Goal: Task Accomplishment & Management: Manage account settings

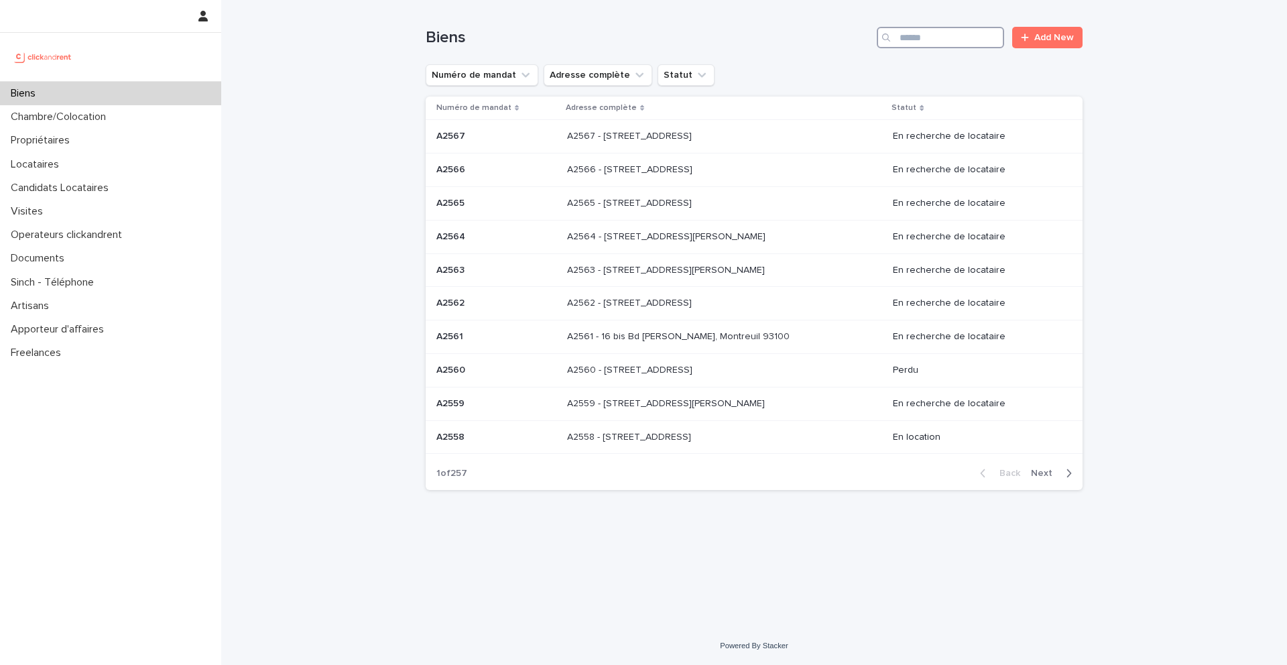
click at [923, 42] on input "Search" at bounding box center [940, 37] width 127 height 21
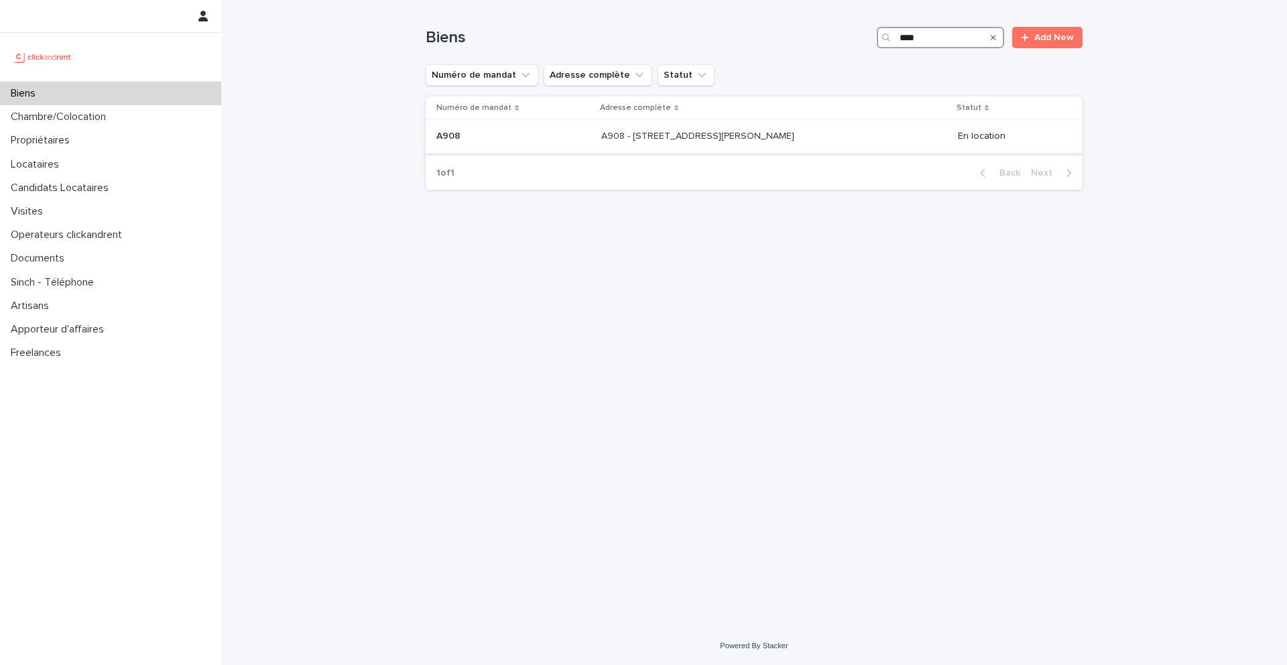
type input "****"
click at [572, 137] on td "A908 A908" at bounding box center [511, 137] width 170 height 34
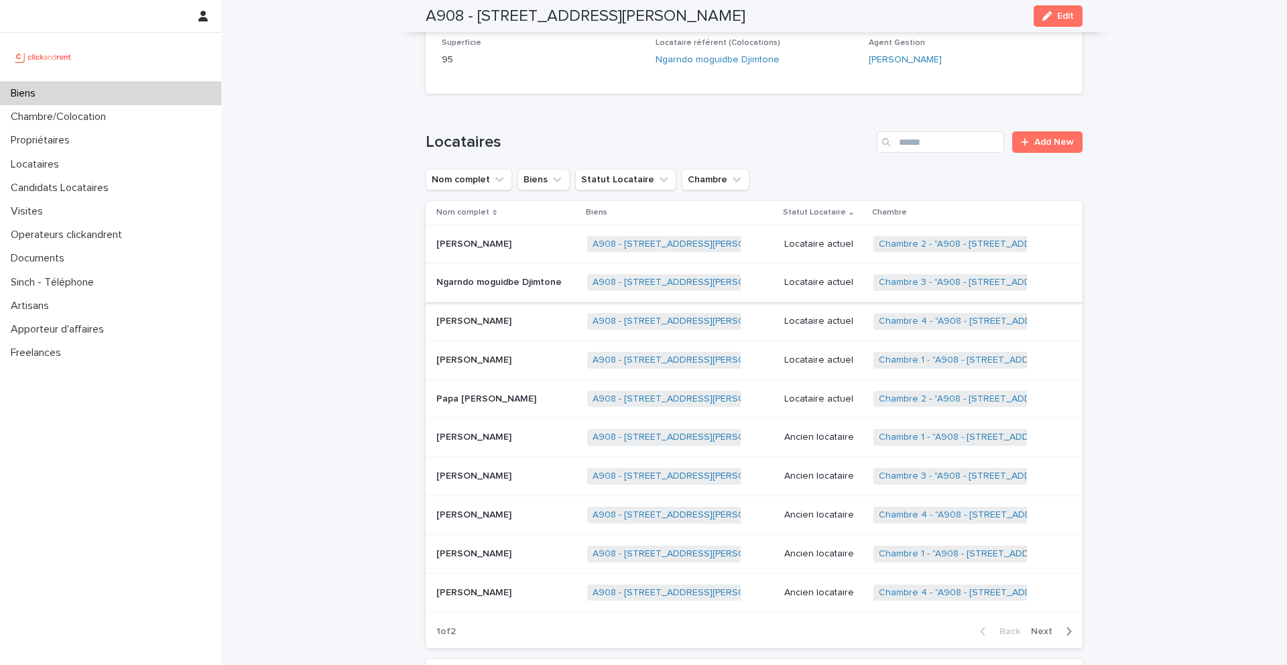
scroll to position [459, 0]
click at [512, 400] on p "Papa [PERSON_NAME]" at bounding box center [487, 396] width 103 height 14
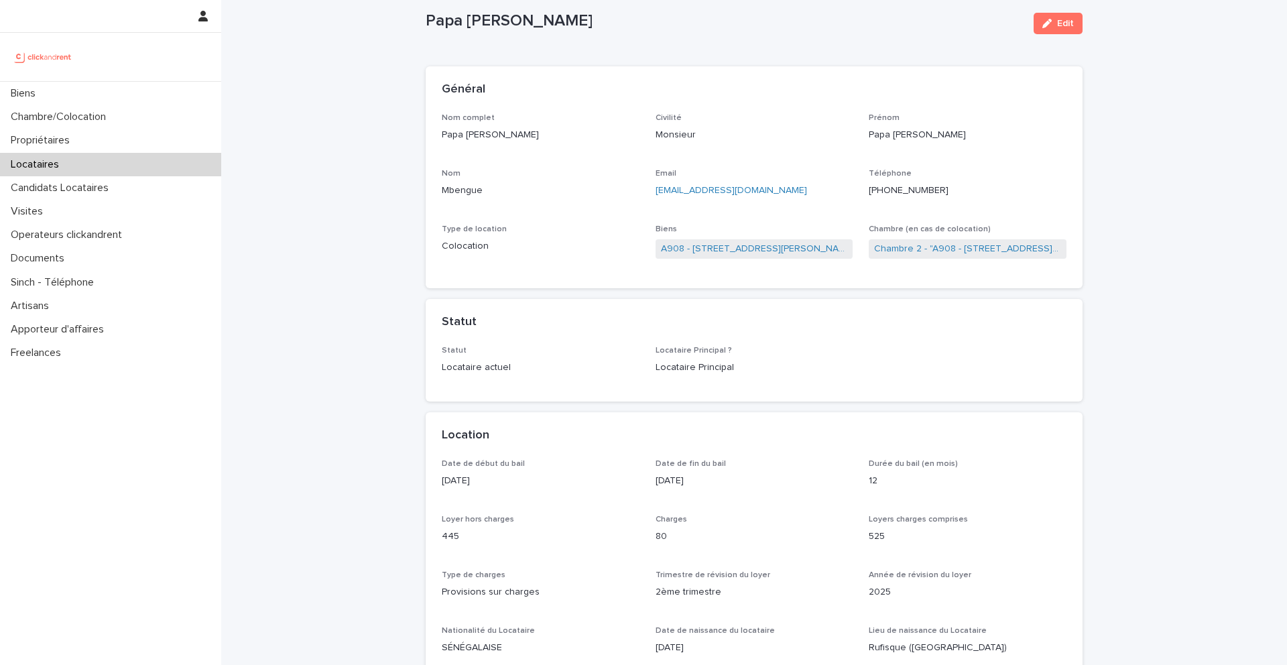
scroll to position [31, 0]
click at [762, 248] on link "A908 - [STREET_ADDRESS][PERSON_NAME]" at bounding box center [754, 248] width 187 height 14
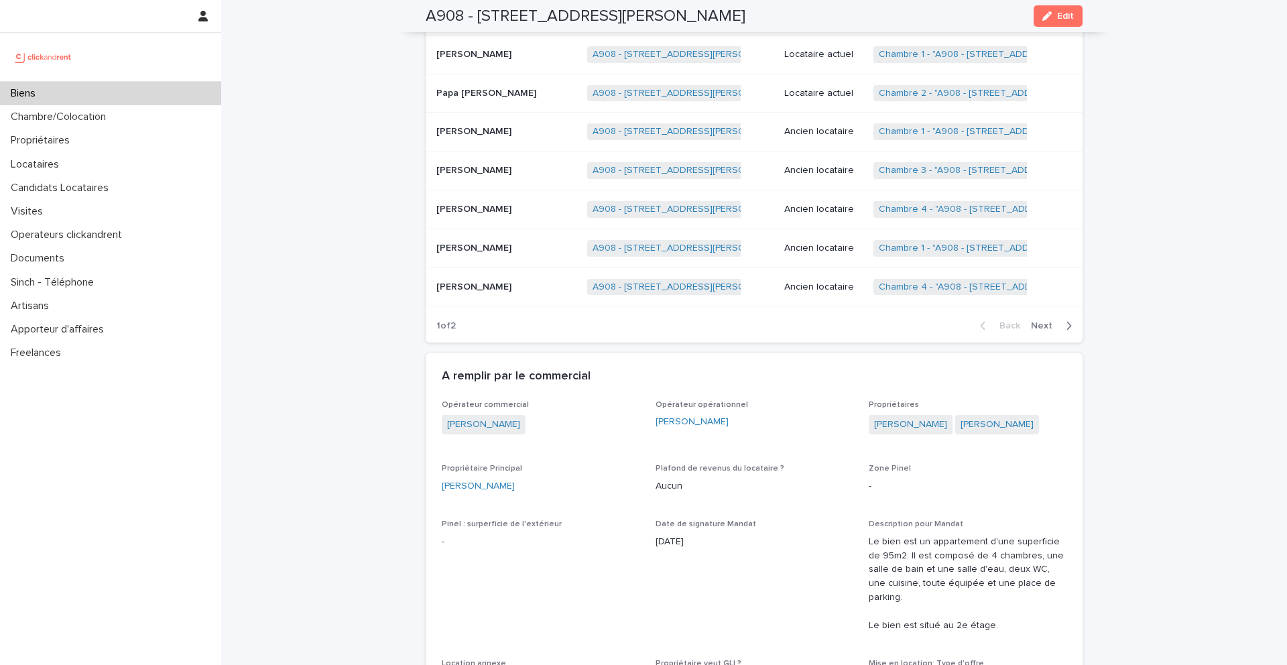
scroll to position [769, 0]
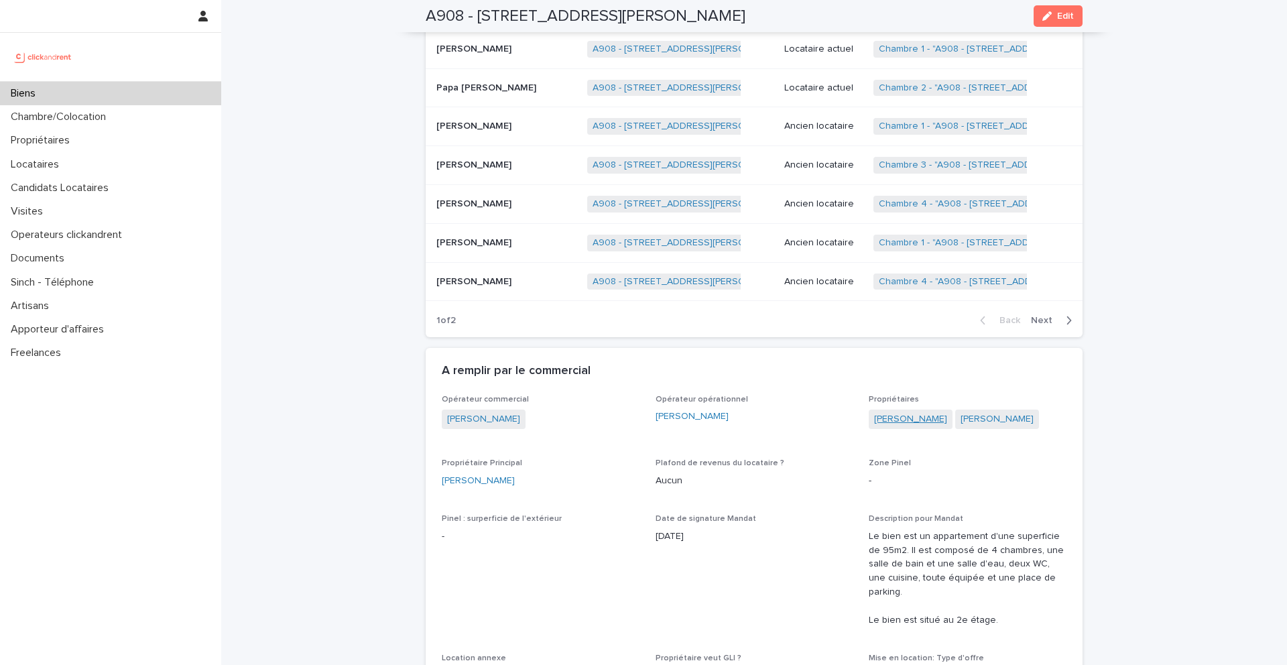
click at [922, 416] on link "[PERSON_NAME]" at bounding box center [910, 419] width 73 height 14
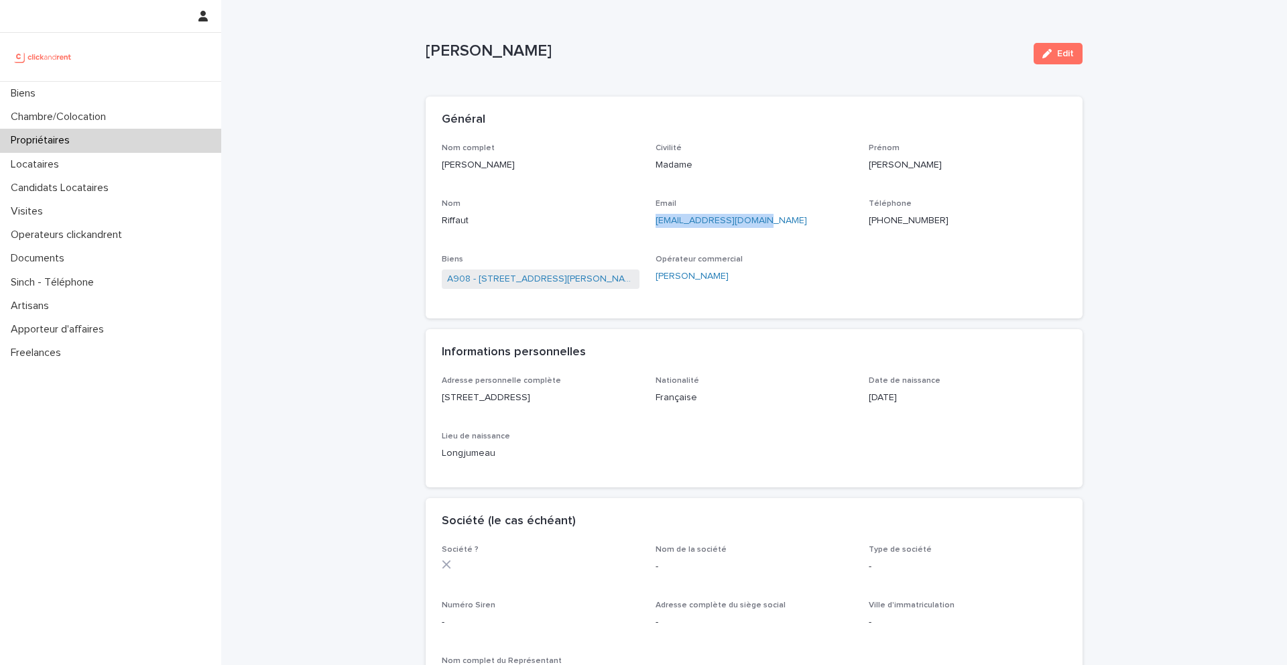
drag, startPoint x: 768, startPoint y: 225, endPoint x: 655, endPoint y: 225, distance: 112.6
click at [655, 225] on p "[EMAIL_ADDRESS][DOMAIN_NAME]" at bounding box center [754, 221] width 198 height 14
copy link "[EMAIL_ADDRESS][DOMAIN_NAME]"
click at [89, 90] on div "Biens" at bounding box center [110, 93] width 221 height 23
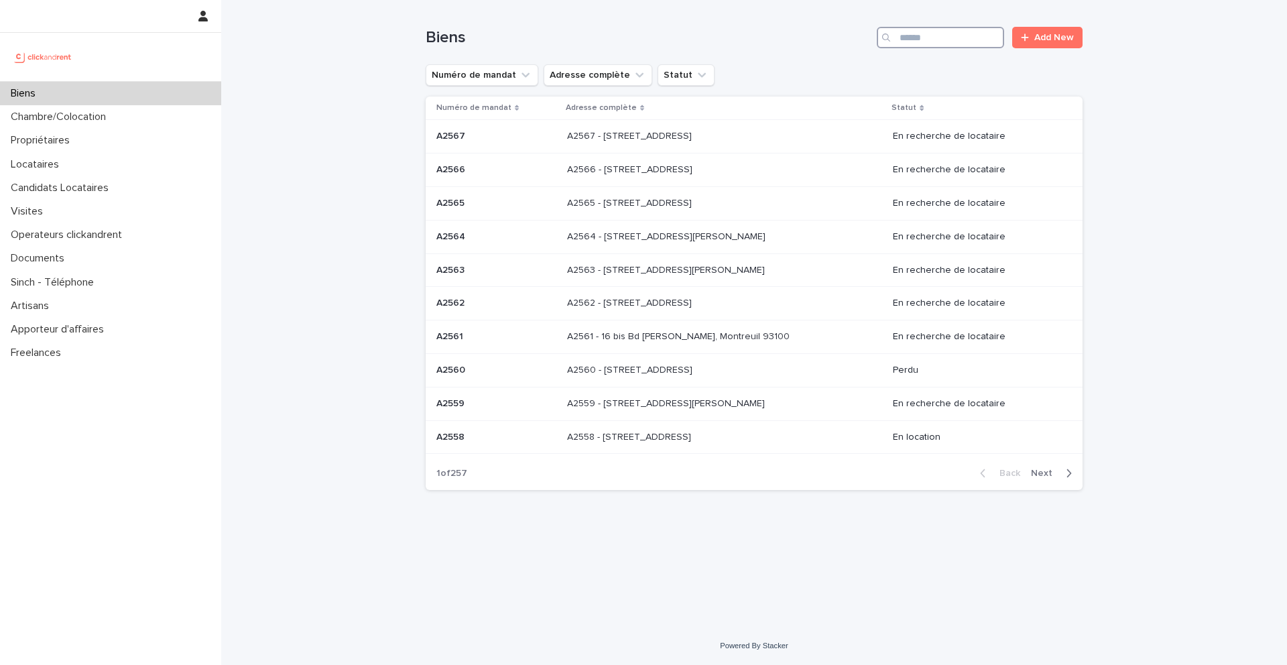
click at [915, 38] on input "Search" at bounding box center [940, 37] width 127 height 21
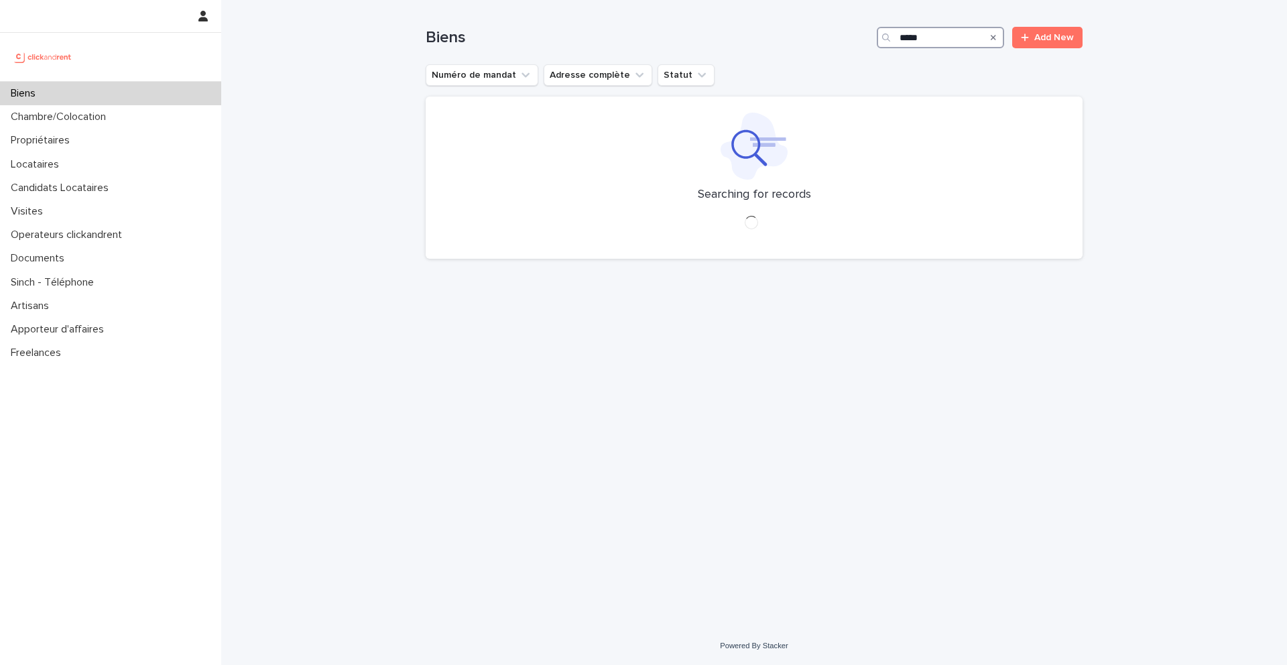
type input "*****"
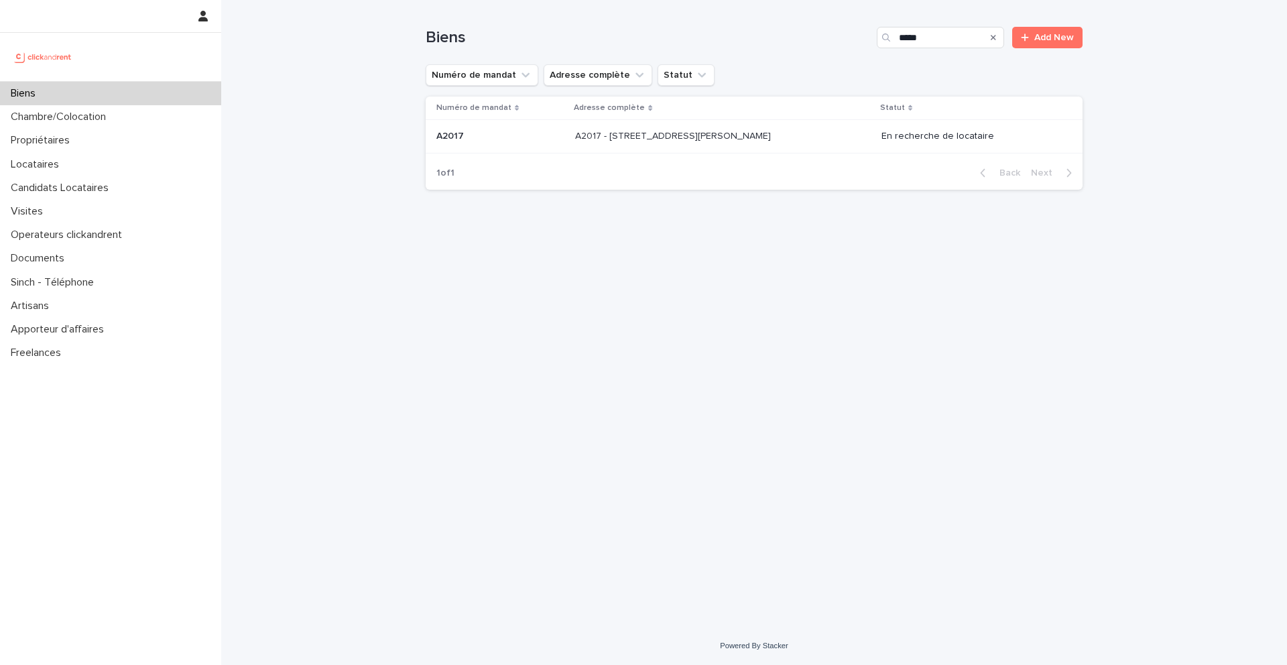
click at [455, 135] on p "A2017" at bounding box center [451, 135] width 30 height 14
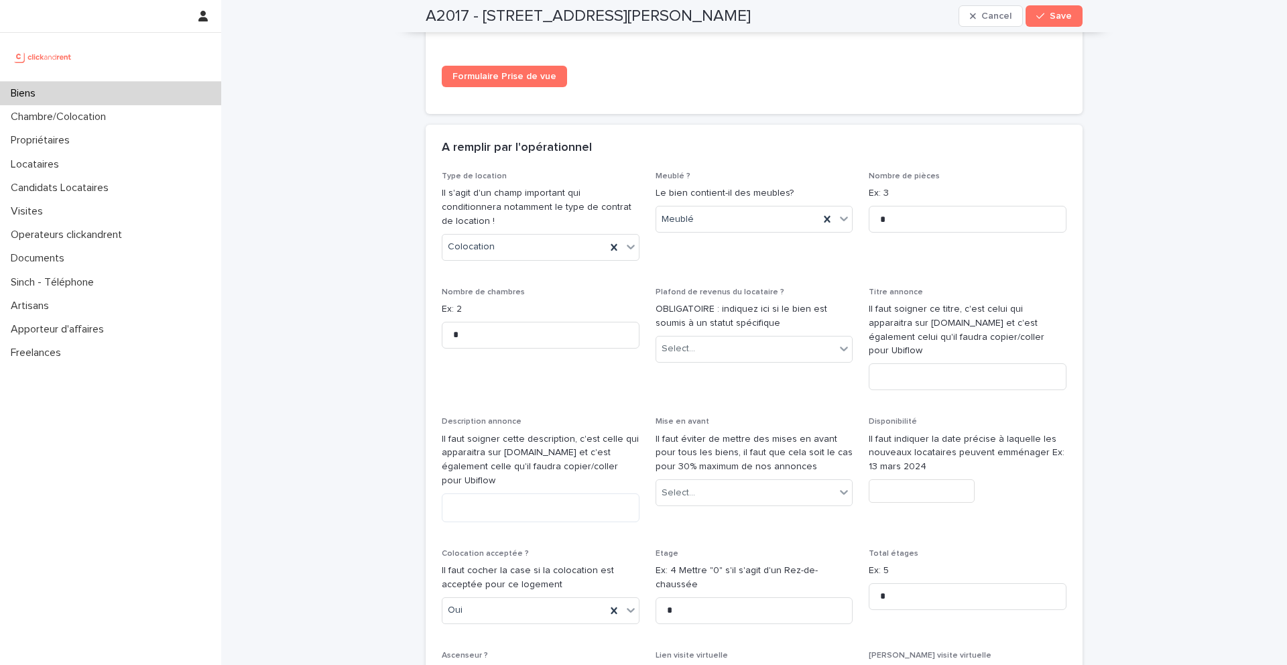
scroll to position [6352, 0]
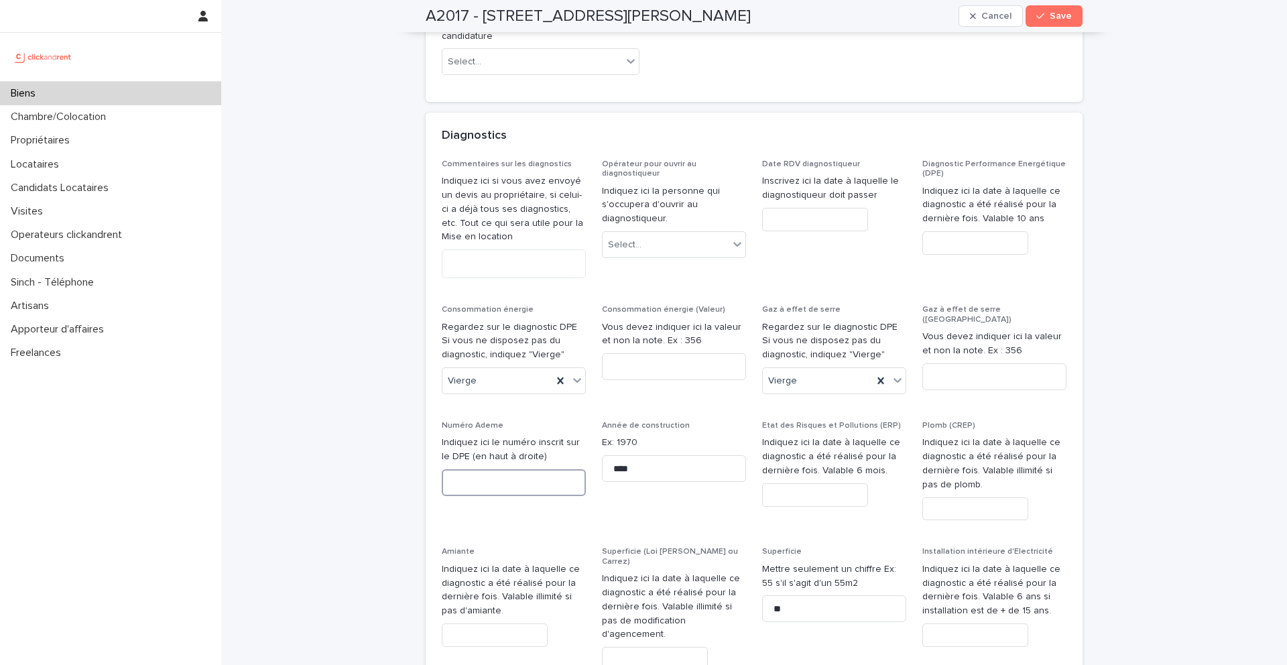
click at [510, 469] on input at bounding box center [514, 482] width 144 height 27
paste input "**********"
click at [455, 469] on input "**********" at bounding box center [514, 482] width 144 height 27
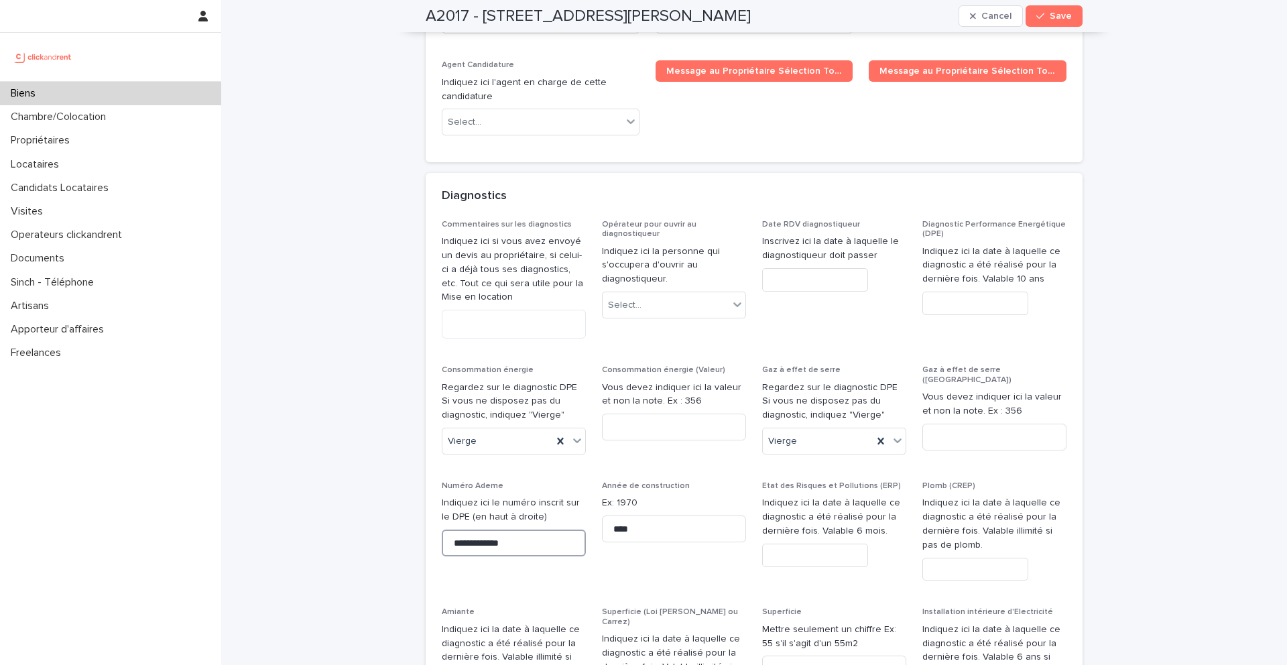
scroll to position [6264, 0]
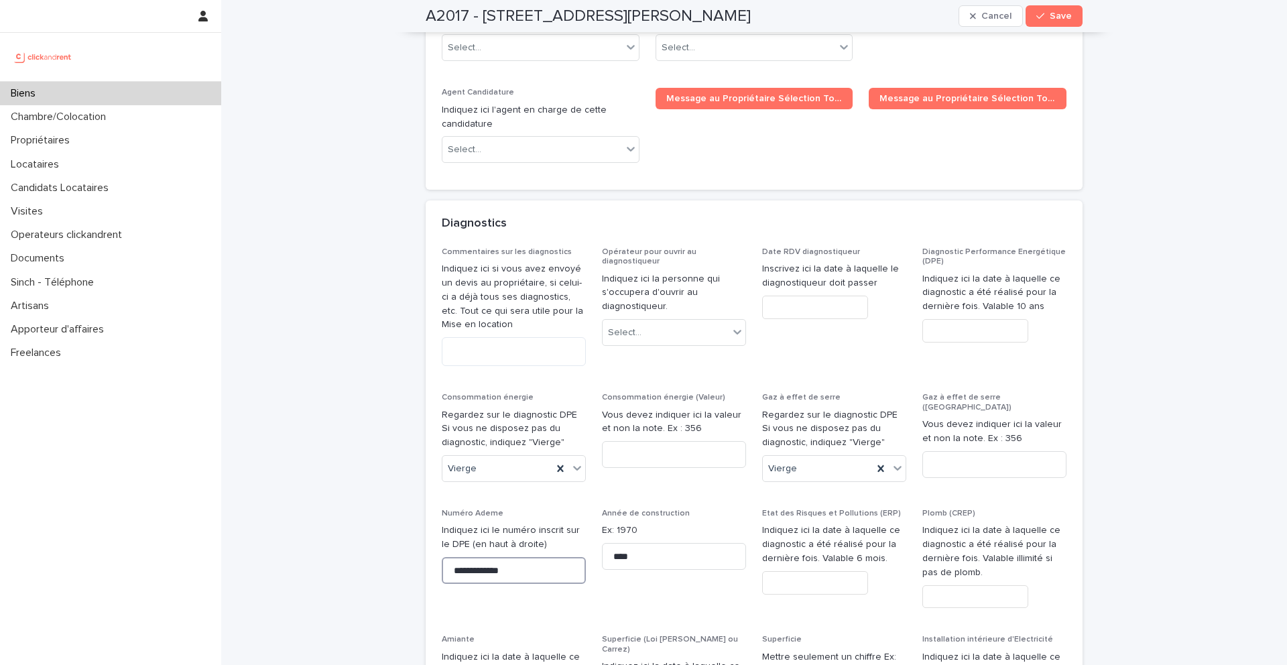
type input "**********"
click at [960, 319] on input "text" at bounding box center [975, 330] width 106 height 23
click at [968, 397] on div "21" at bounding box center [973, 395] width 18 height 18
type input "*********"
click at [1042, 25] on button "Save" at bounding box center [1053, 15] width 57 height 21
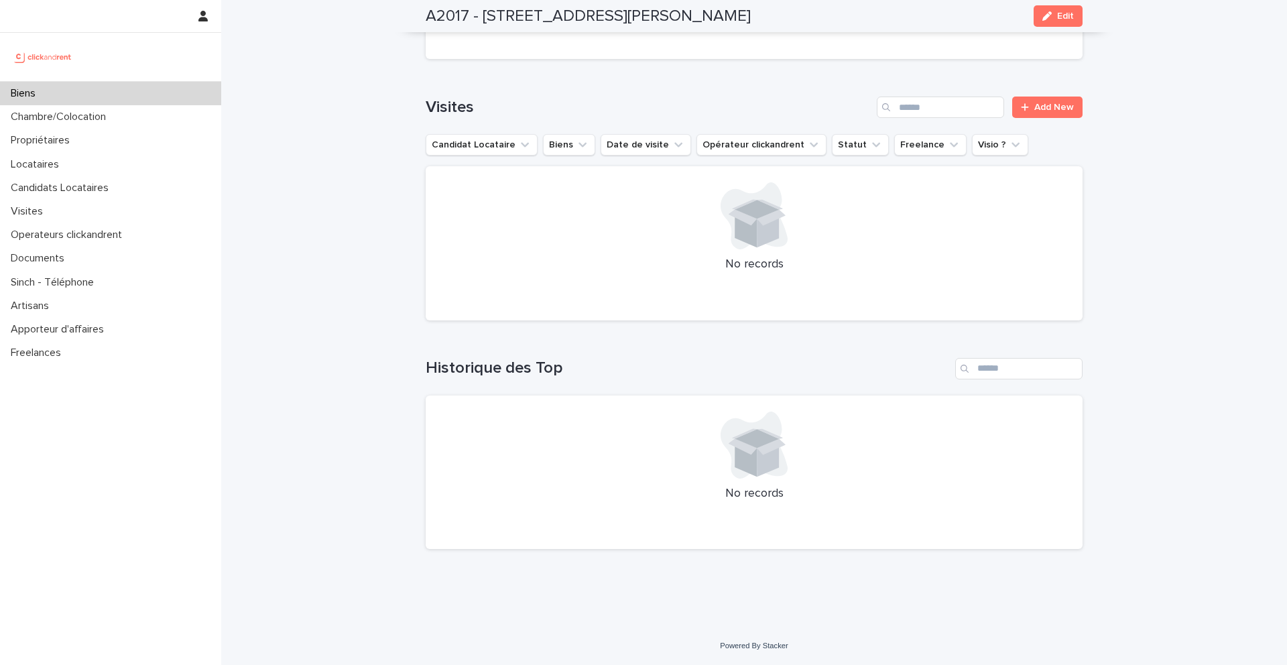
scroll to position [3608, 0]
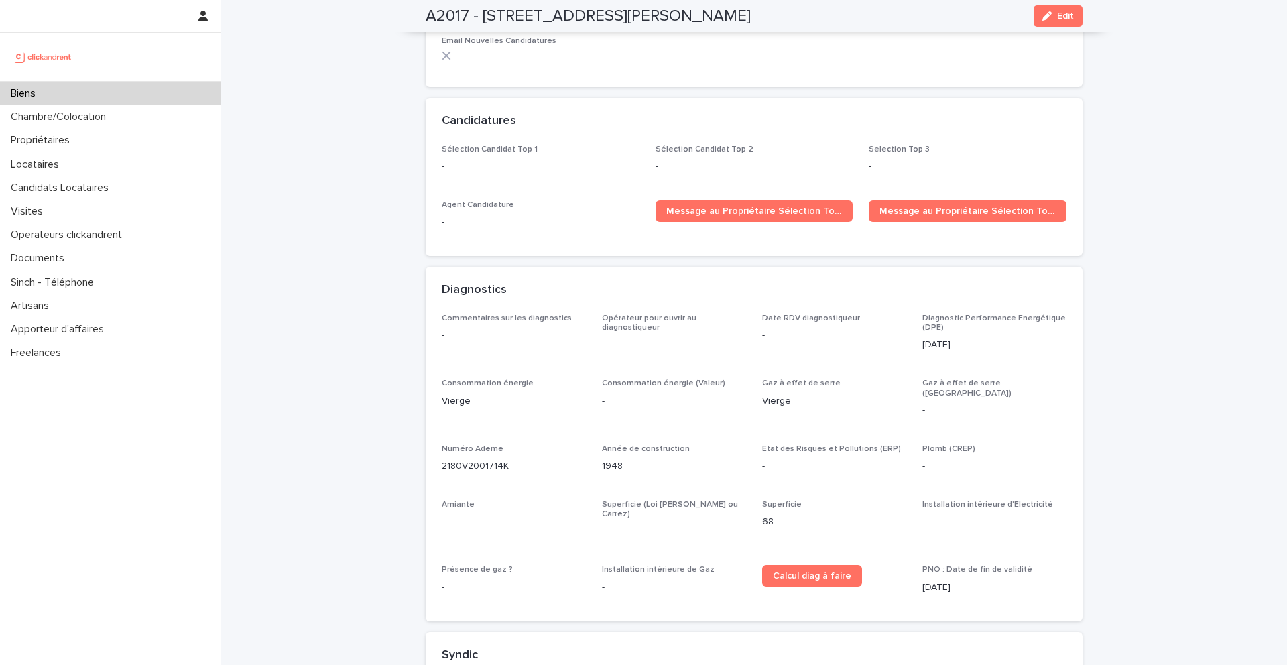
click at [614, 215] on p "-" at bounding box center [541, 222] width 198 height 14
click at [64, 98] on div "Biens" at bounding box center [110, 93] width 221 height 23
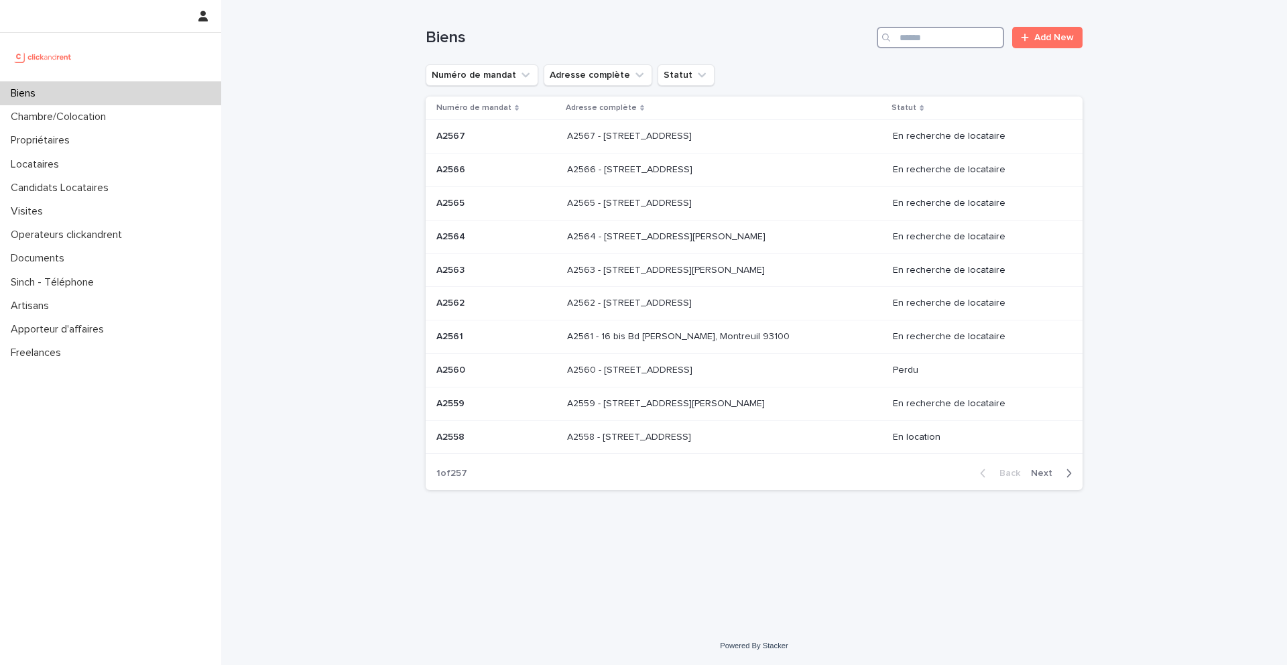
click at [968, 42] on input "Search" at bounding box center [940, 37] width 127 height 21
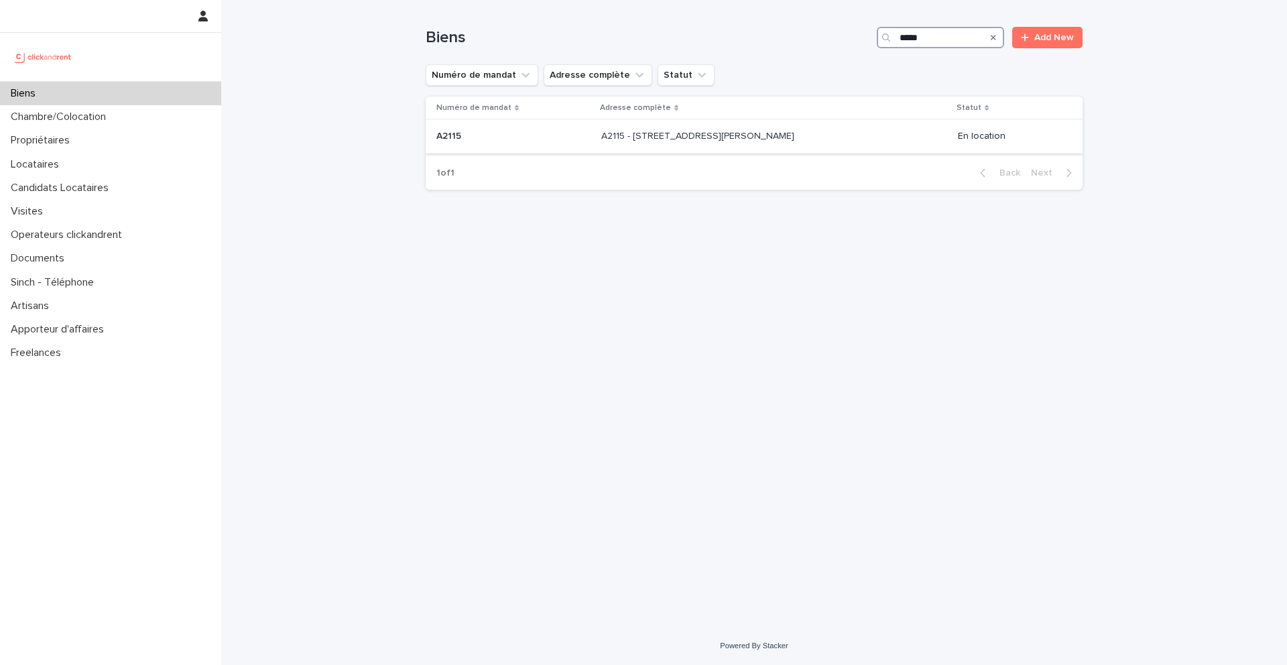
type input "*****"
click at [605, 131] on p "A2115 - [STREET_ADDRESS][PERSON_NAME]" at bounding box center [699, 135] width 196 height 14
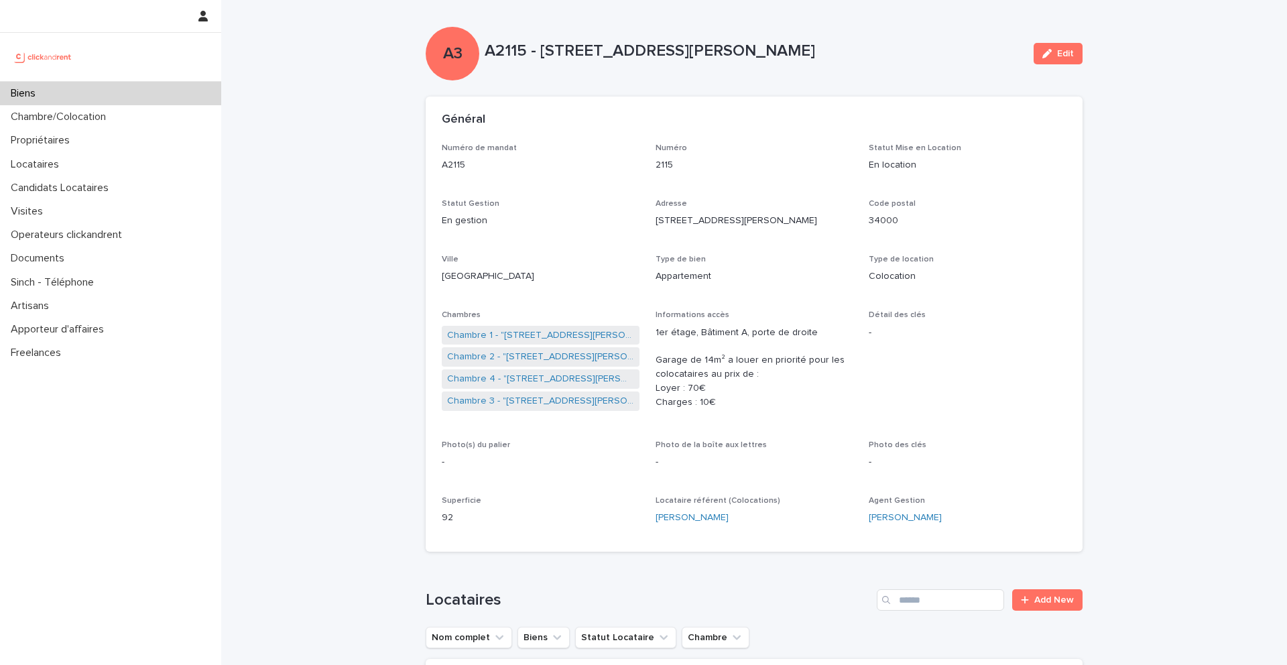
drag, startPoint x: 871, startPoint y: 45, endPoint x: 545, endPoint y: 47, distance: 326.4
click at [544, 47] on p "A2115 - [STREET_ADDRESS][PERSON_NAME]" at bounding box center [754, 51] width 538 height 19
copy p "[STREET_ADDRESS][PERSON_NAME]"
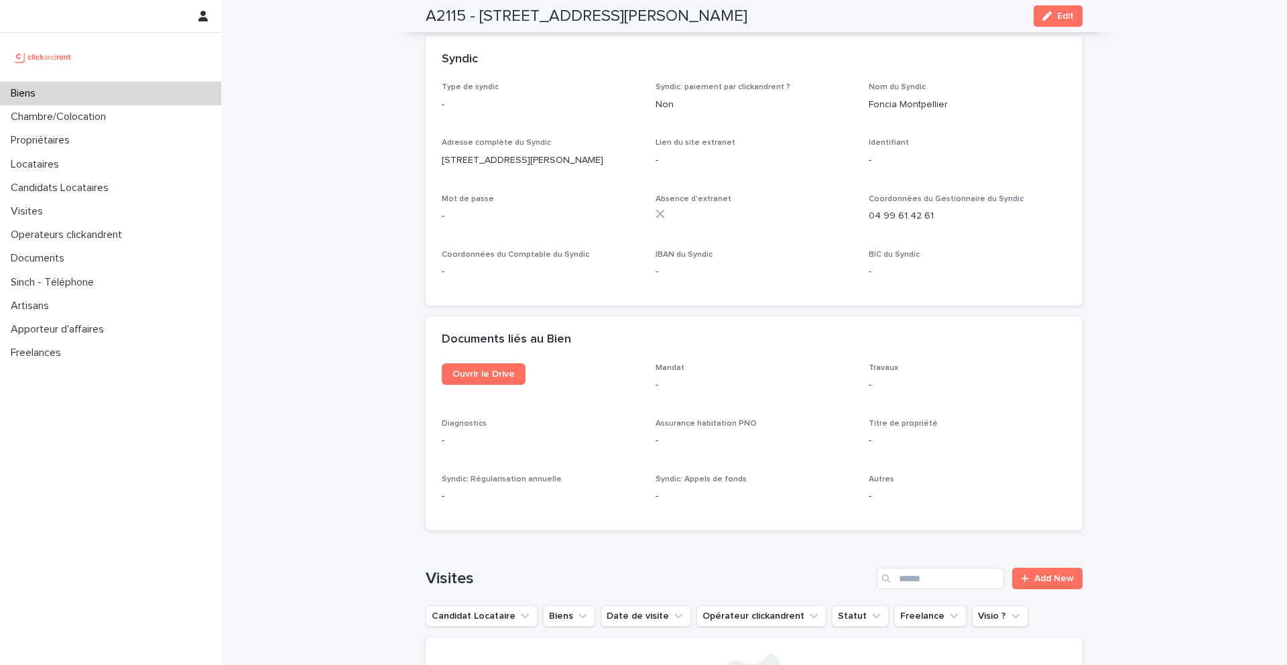
scroll to position [4962, 0]
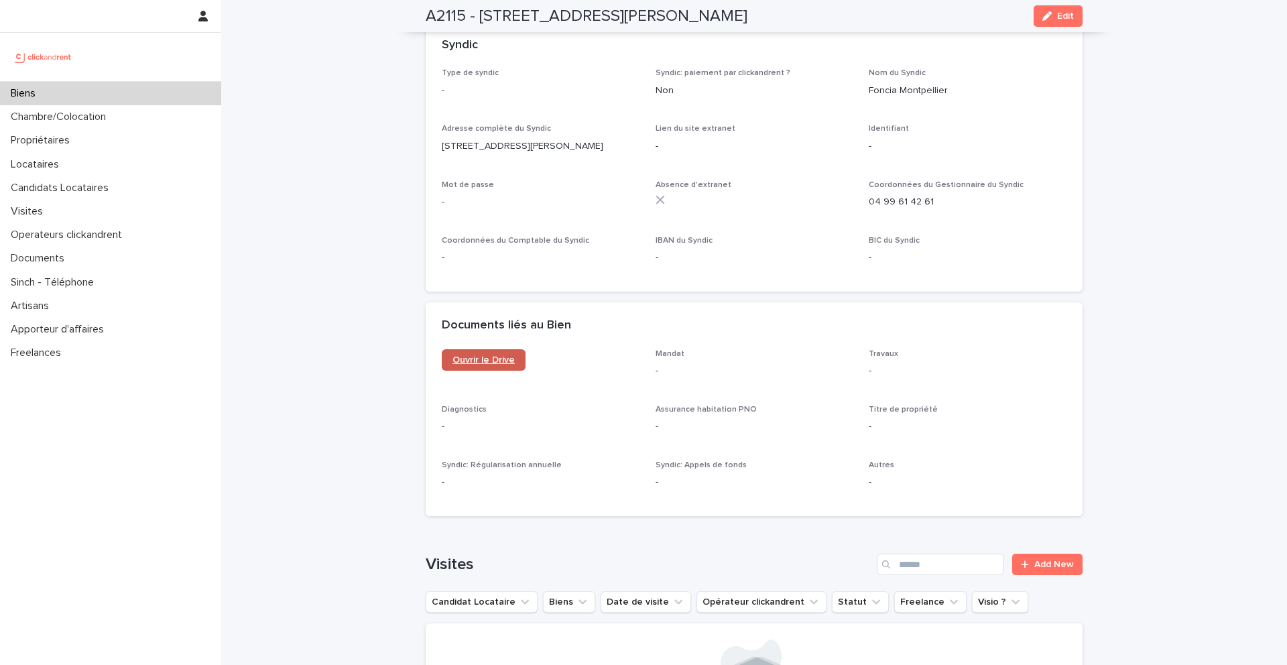
click at [505, 355] on span "Ouvrir le Drive" at bounding box center [483, 359] width 62 height 9
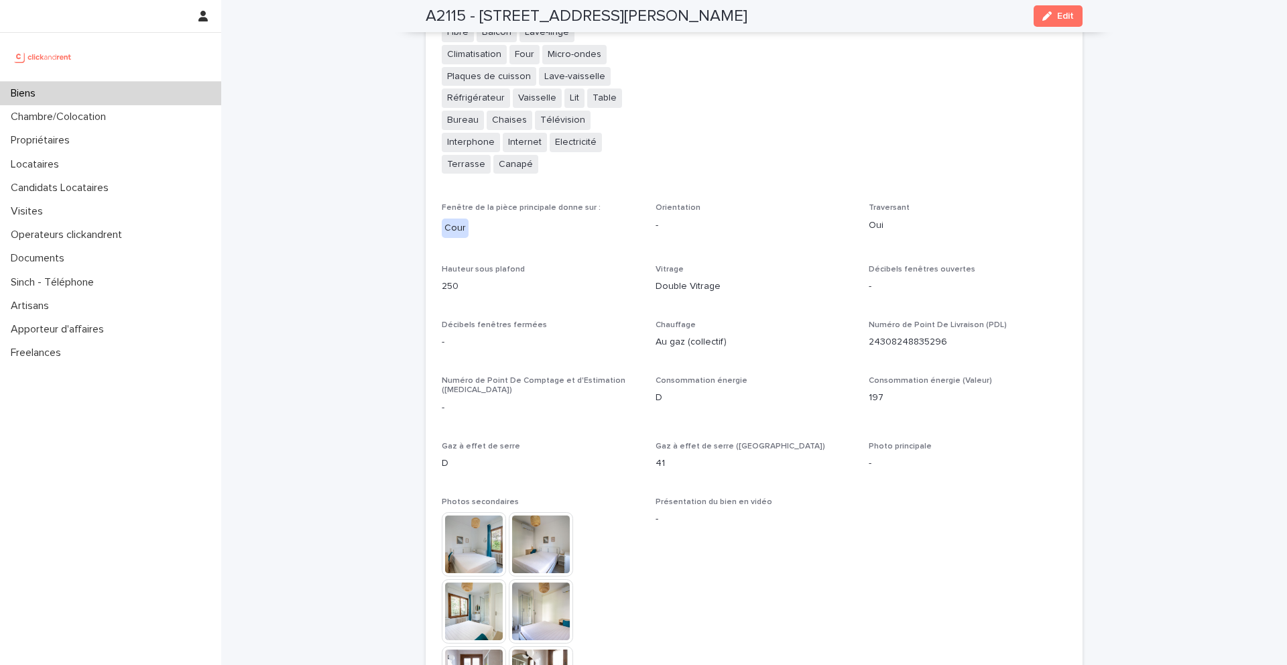
scroll to position [4385, 0]
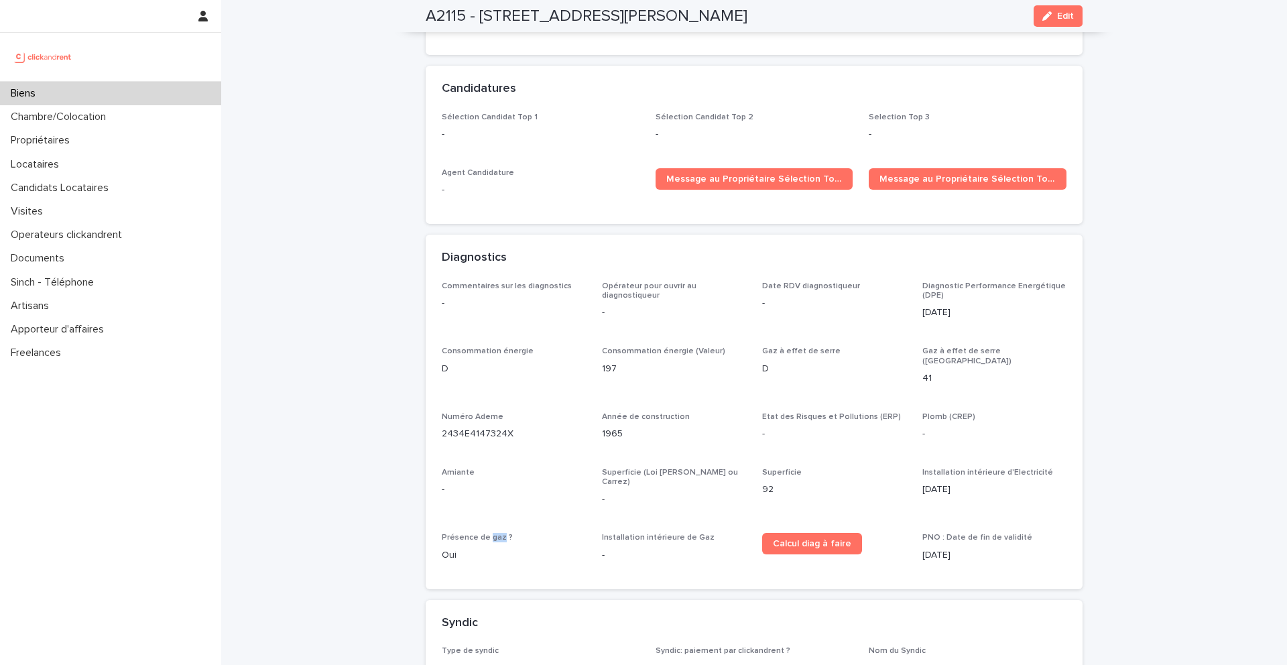
drag, startPoint x: 800, startPoint y: 16, endPoint x: 481, endPoint y: 14, distance: 319.0
click at [481, 14] on div "A2115 - [STREET_ADDRESS][PERSON_NAME] Edit" at bounding box center [754, 16] width 657 height 32
copy h2 "[STREET_ADDRESS][PERSON_NAME]"
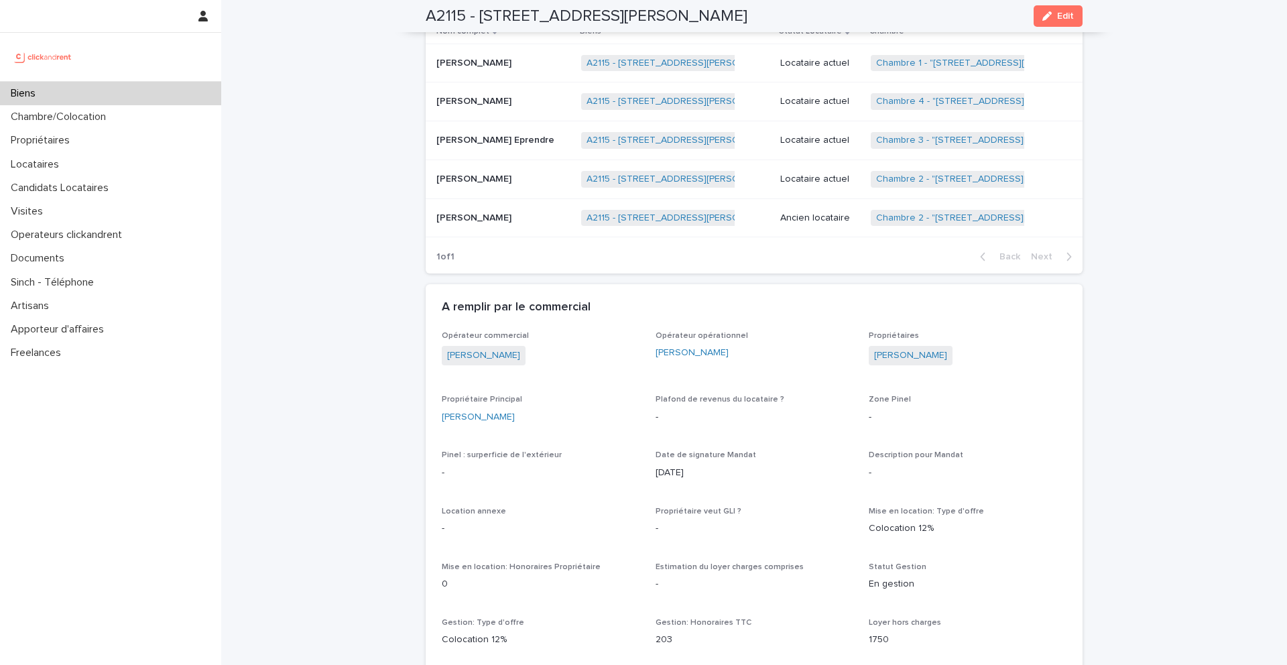
scroll to position [642, 0]
click at [913, 348] on link "[PERSON_NAME]" at bounding box center [910, 352] width 73 height 14
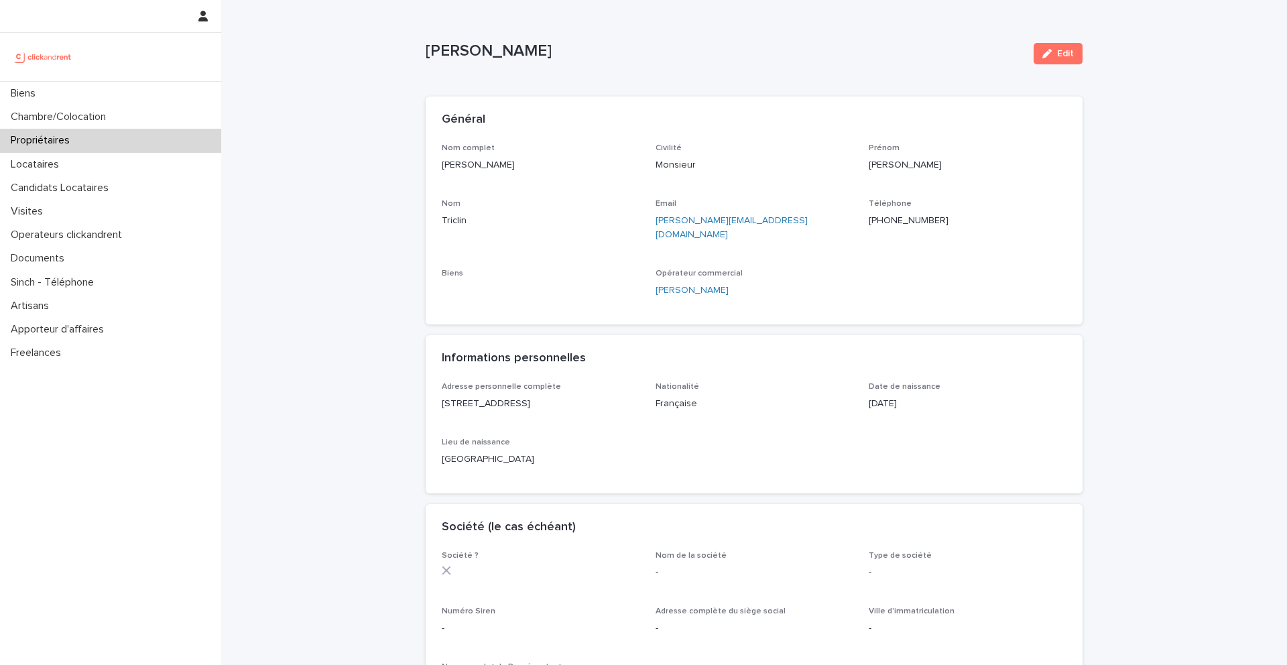
click at [914, 222] on ringoverc2c-number-84e06f14122c "[PHONE_NUMBER]" at bounding box center [909, 220] width 80 height 9
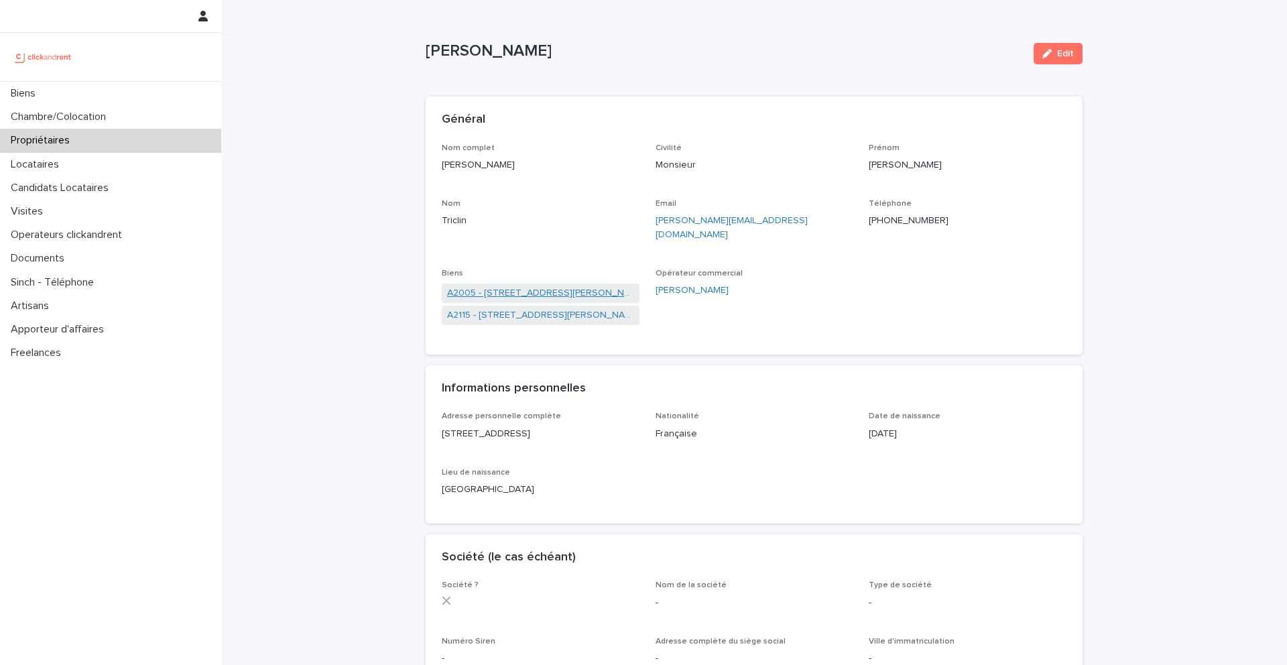
click at [565, 286] on link "A2005 - [STREET_ADDRESS][PERSON_NAME]" at bounding box center [540, 293] width 187 height 14
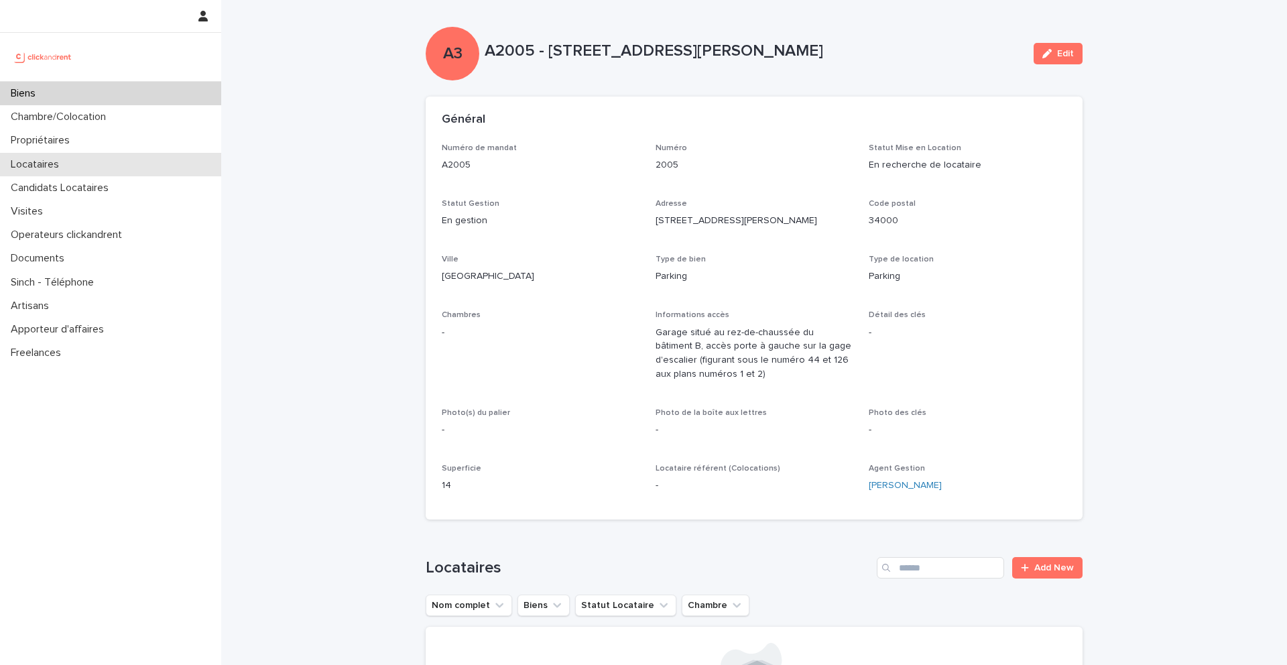
click at [67, 162] on p "Locataires" at bounding box center [37, 164] width 64 height 13
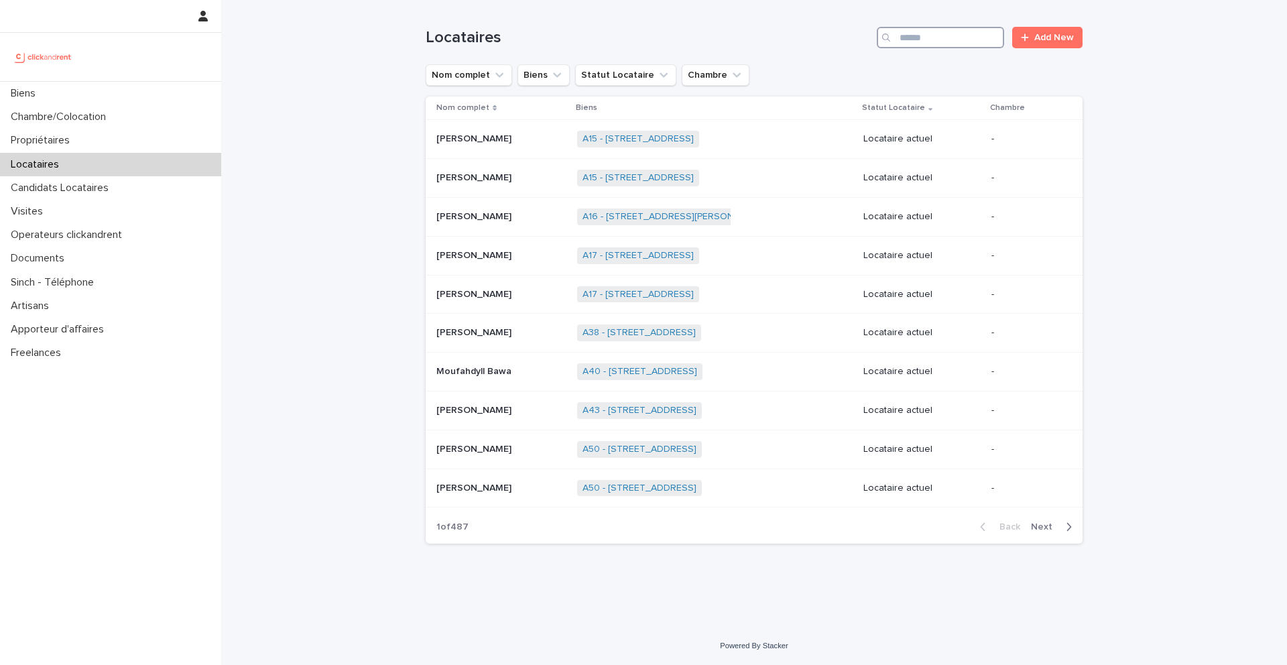
click at [952, 36] on input "Search" at bounding box center [940, 37] width 127 height 21
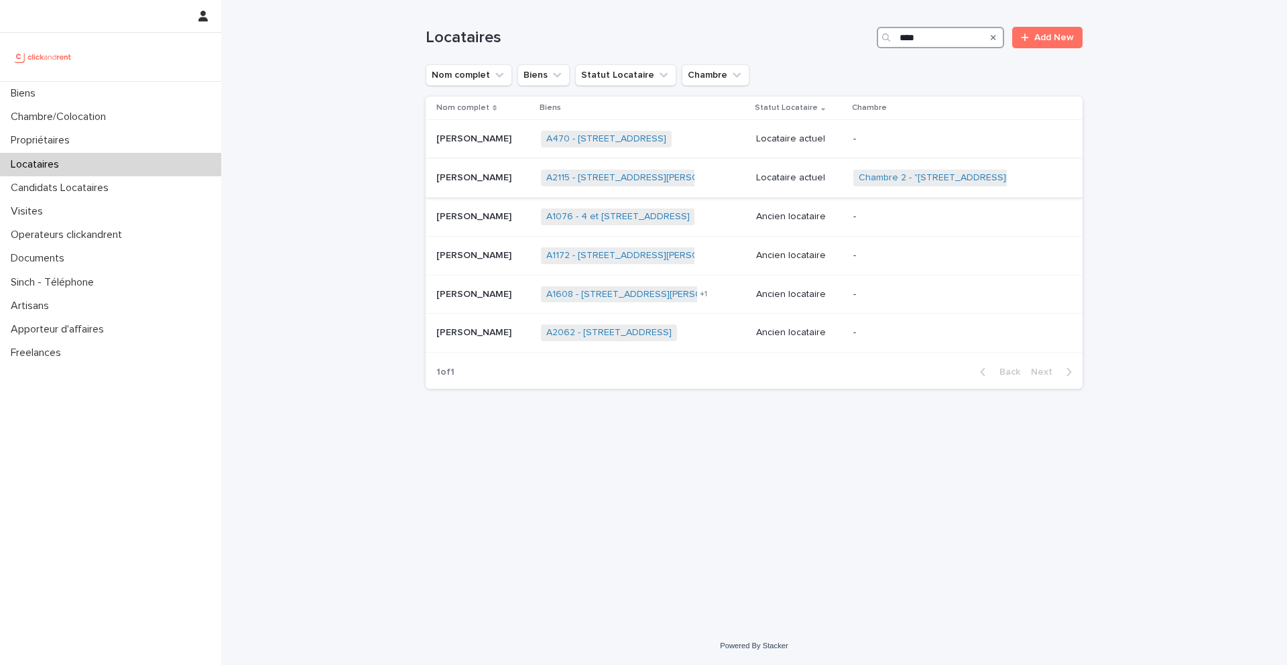
type input "****"
click at [474, 178] on p "[PERSON_NAME]" at bounding box center [475, 177] width 78 height 14
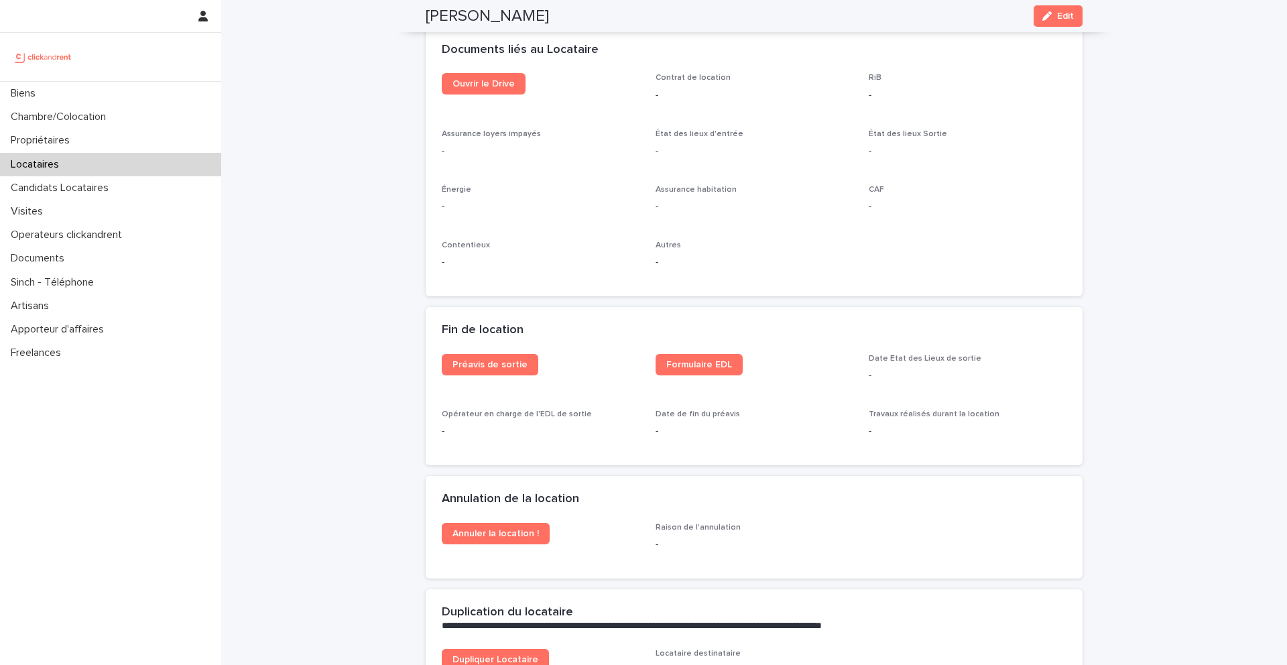
scroll to position [1476, 0]
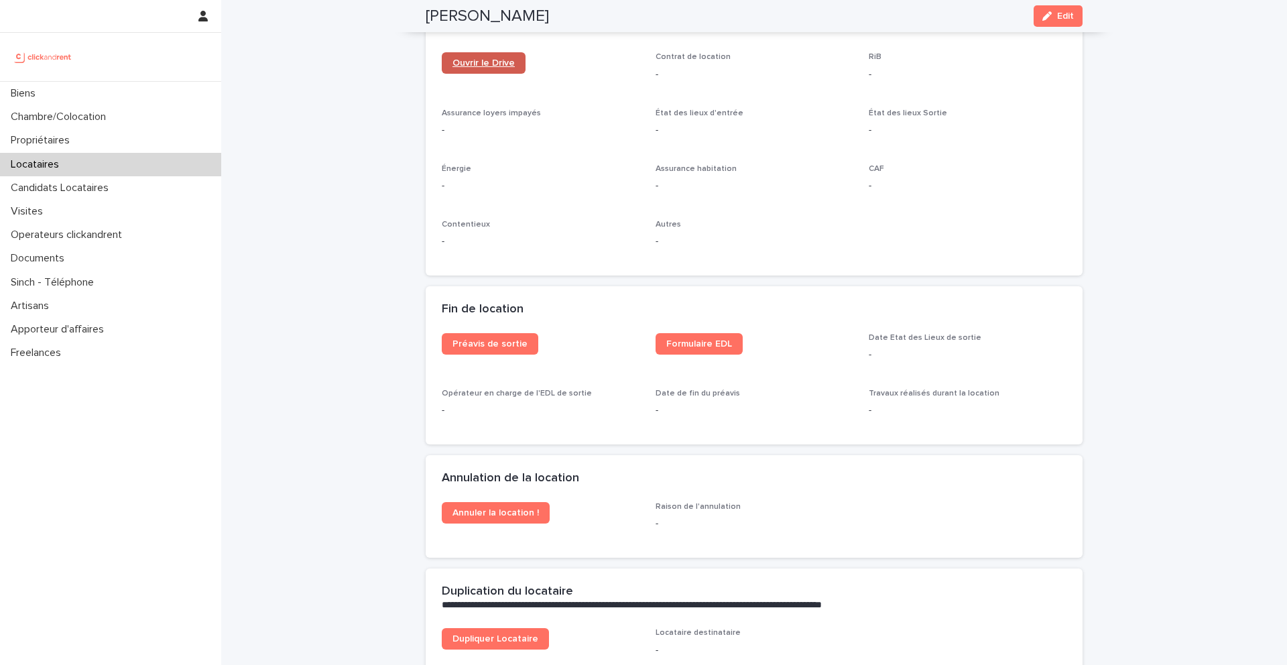
click at [483, 68] on link "Ouvrir le Drive" at bounding box center [484, 62] width 84 height 21
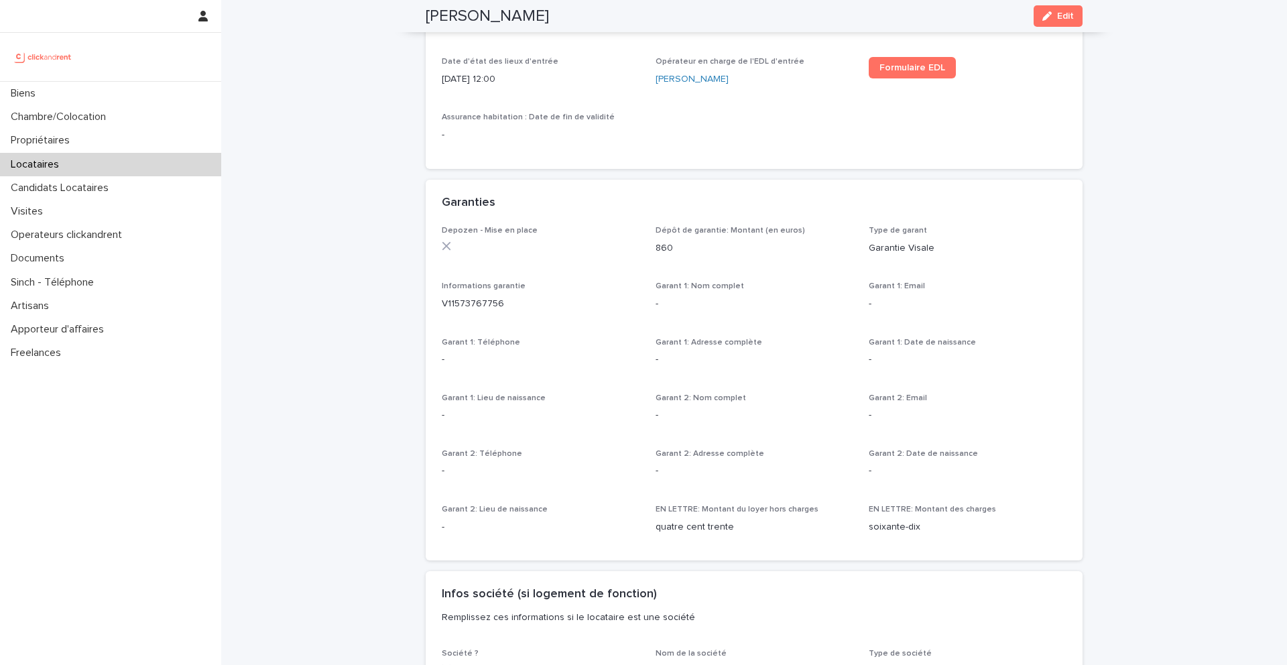
scroll to position [0, 0]
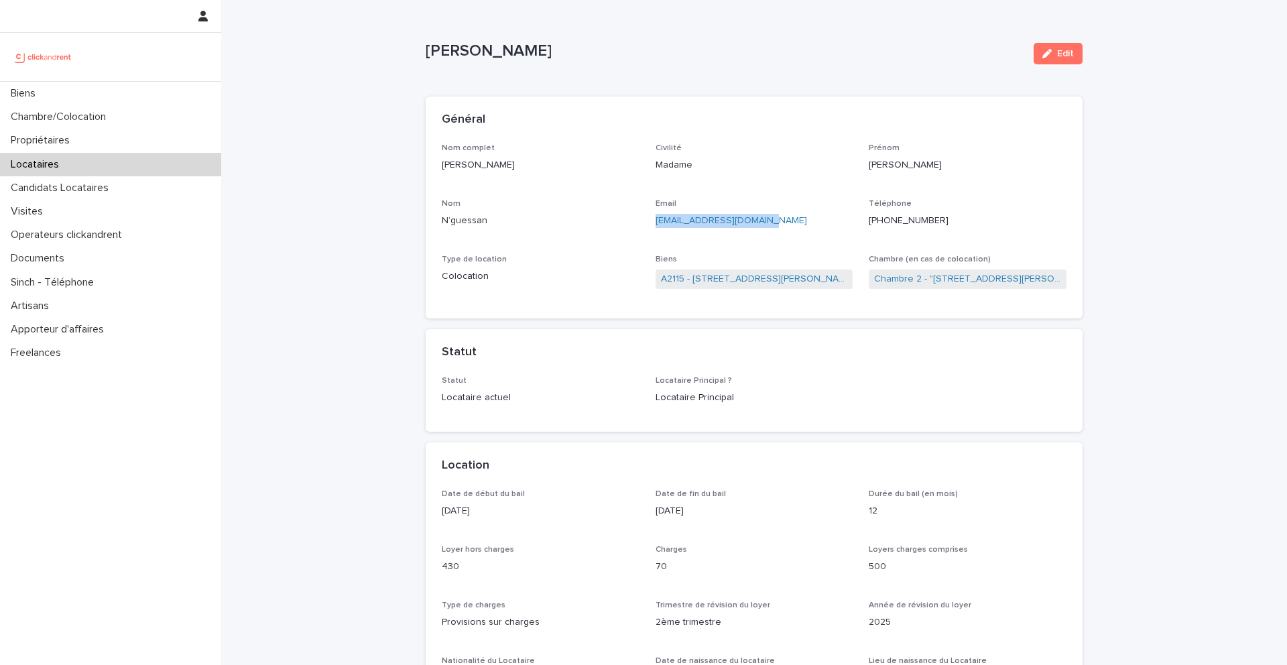
drag, startPoint x: 772, startPoint y: 225, endPoint x: 653, endPoint y: 225, distance: 119.3
click at [653, 225] on div "Nom complet [PERSON_NAME]guessan Civilité Madame Prénom [PERSON_NAME] N’guessan…" at bounding box center [754, 222] width 625 height 159
copy link "[EMAIL_ADDRESS][DOMAIN_NAME]"
click at [754, 285] on link "A2115 - [STREET_ADDRESS][PERSON_NAME]" at bounding box center [754, 279] width 187 height 14
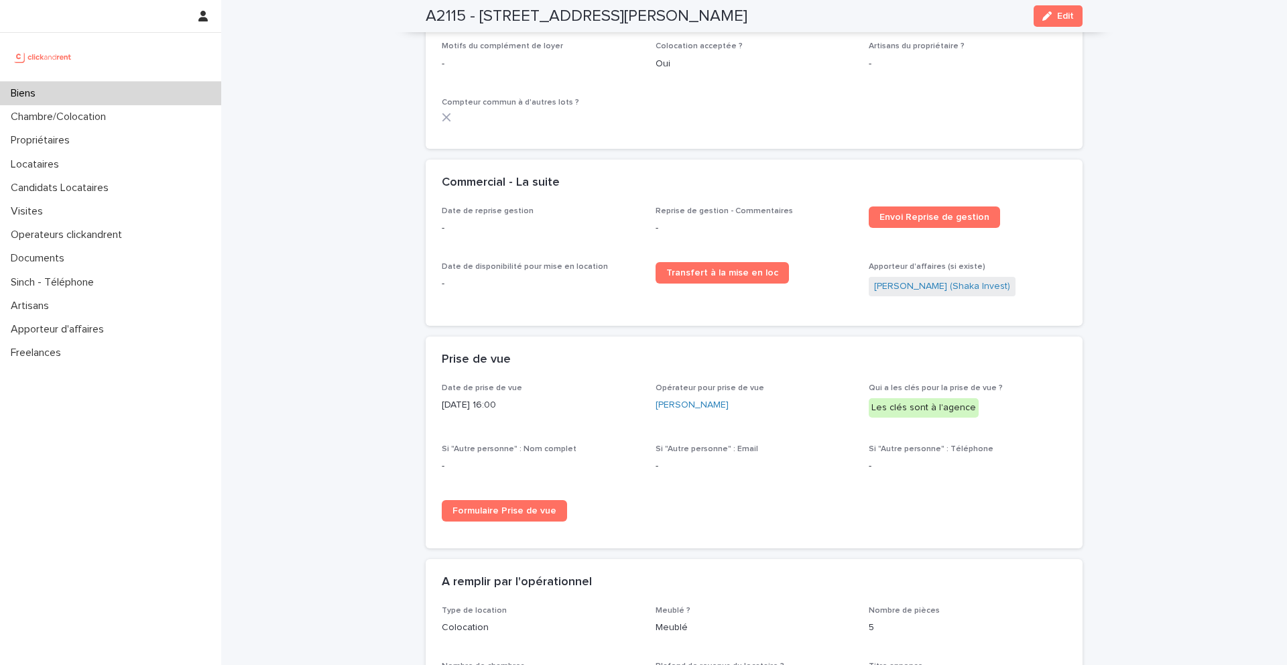
scroll to position [1775, 0]
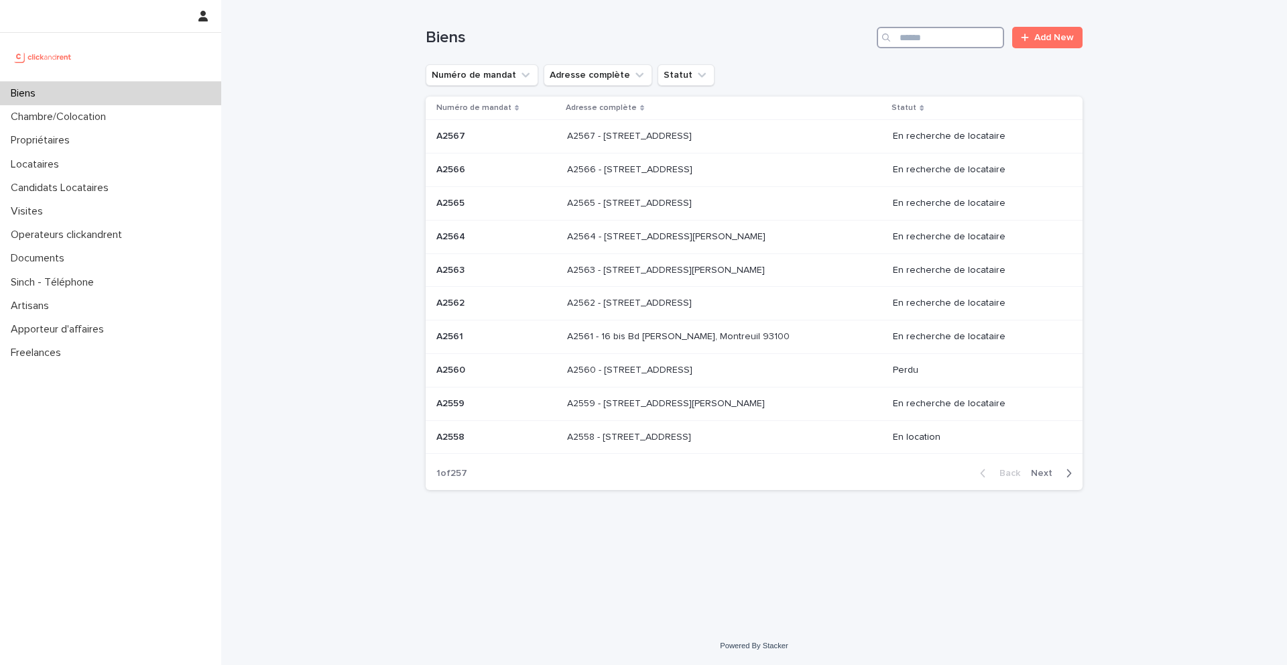
click at [950, 37] on input "Search" at bounding box center [940, 37] width 127 height 21
click at [934, 38] on input "Search" at bounding box center [940, 37] width 127 height 21
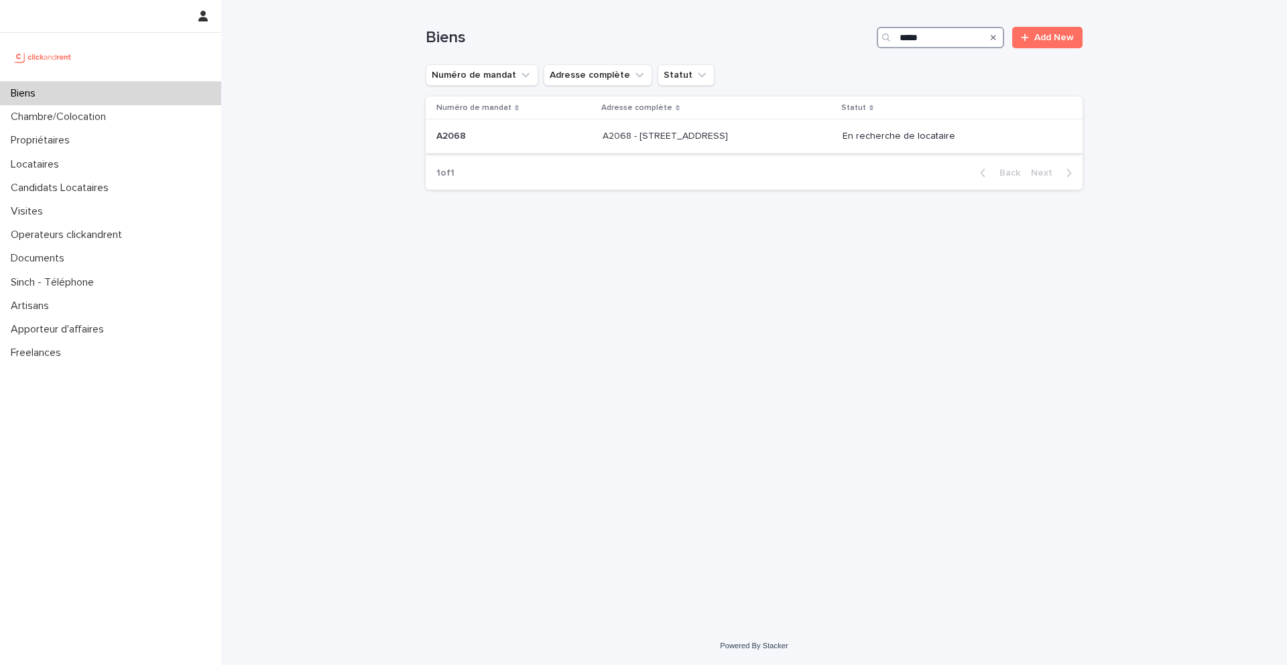
type input "*****"
click at [456, 135] on p "A2068" at bounding box center [452, 135] width 32 height 14
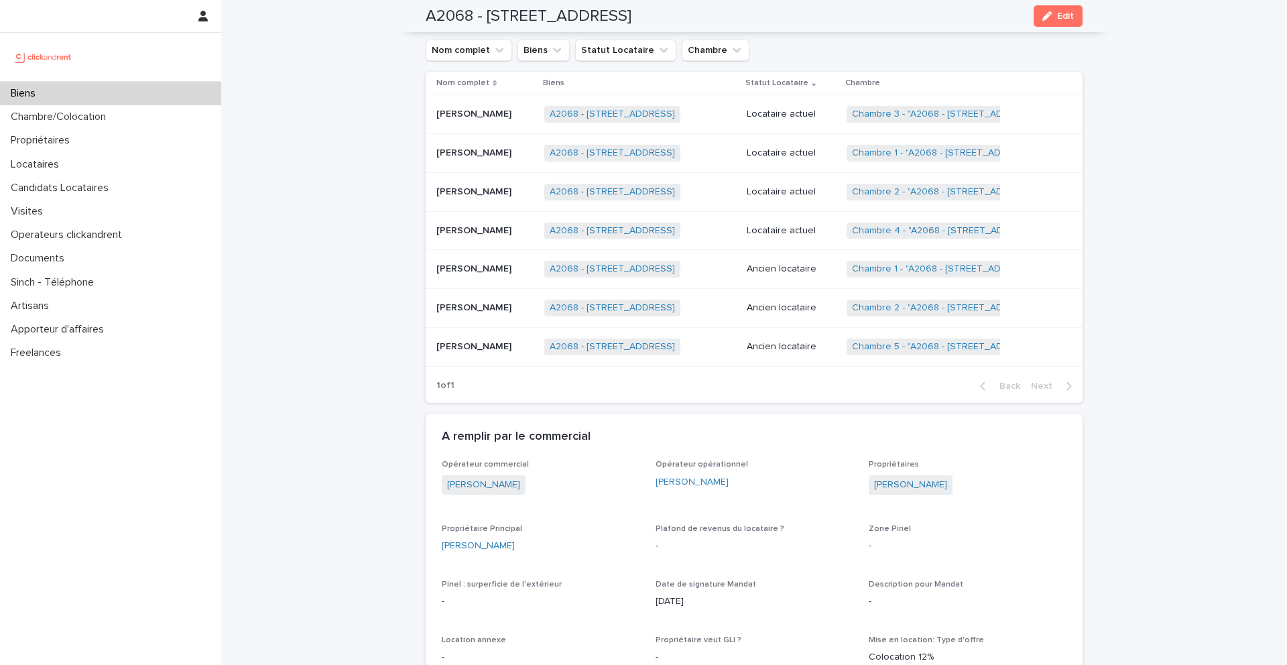
scroll to position [617, 0]
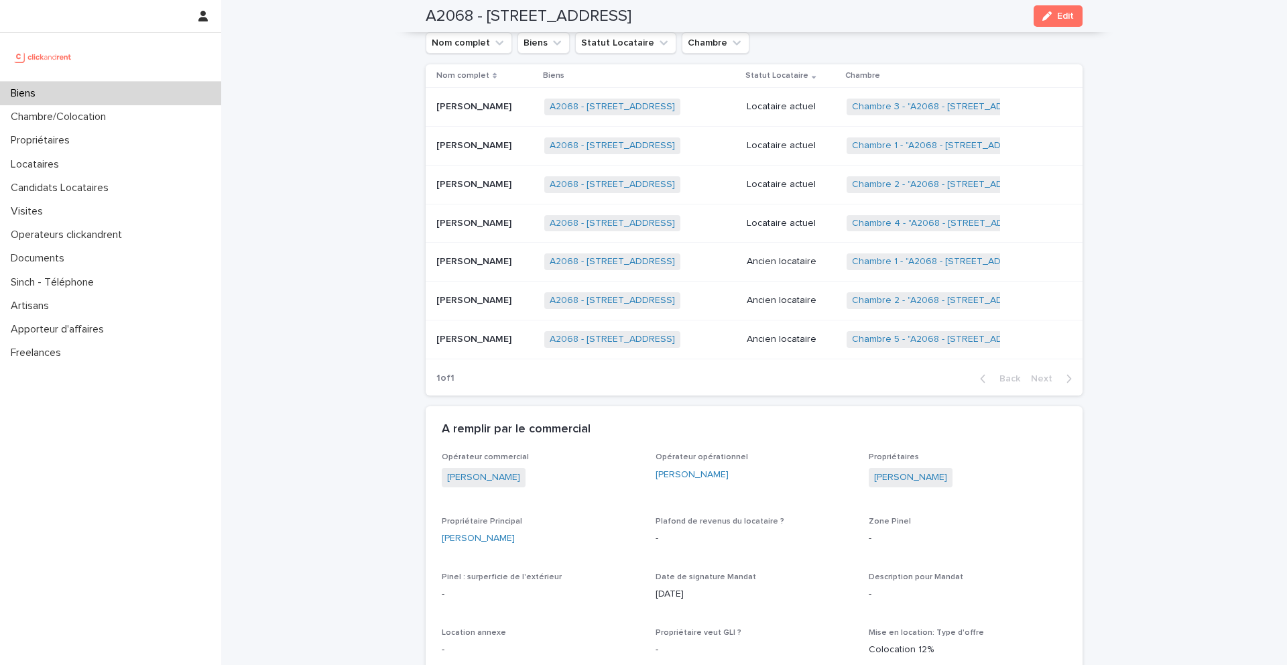
click at [513, 226] on p "Loïc François Pierre Desbiens" at bounding box center [475, 222] width 78 height 14
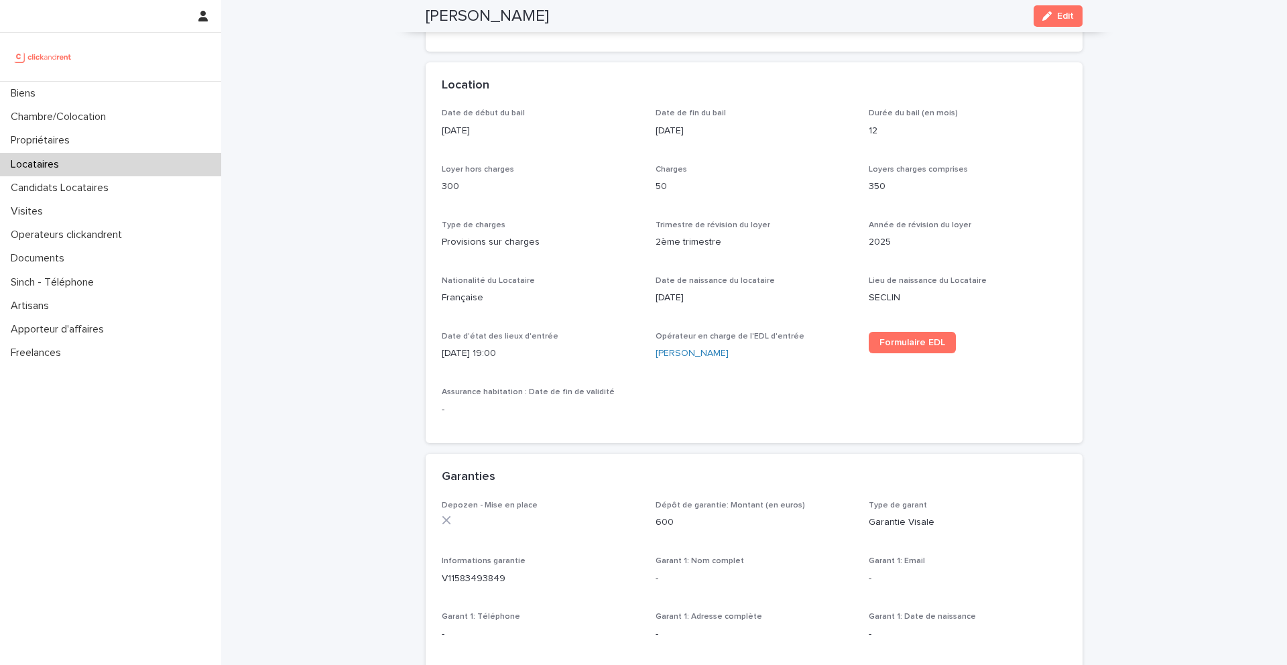
scroll to position [393, 0]
click at [718, 181] on p "50" at bounding box center [754, 188] width 198 height 14
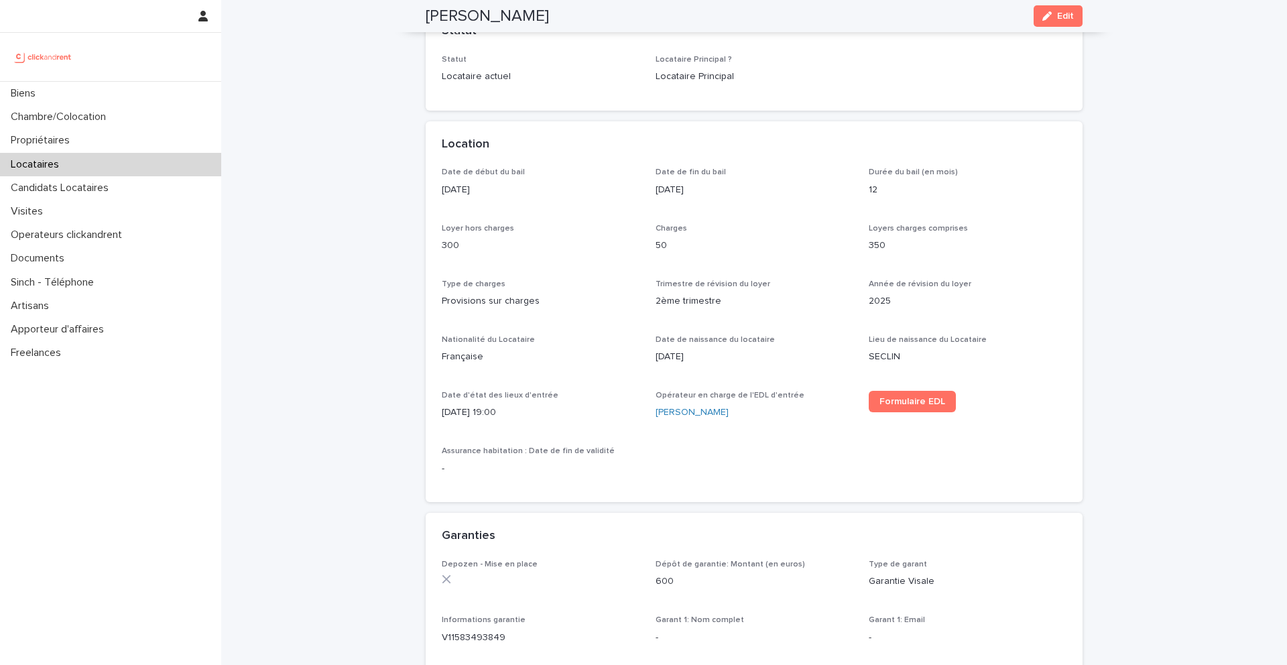
scroll to position [334, 0]
click at [1055, 18] on div "button" at bounding box center [1049, 15] width 15 height 9
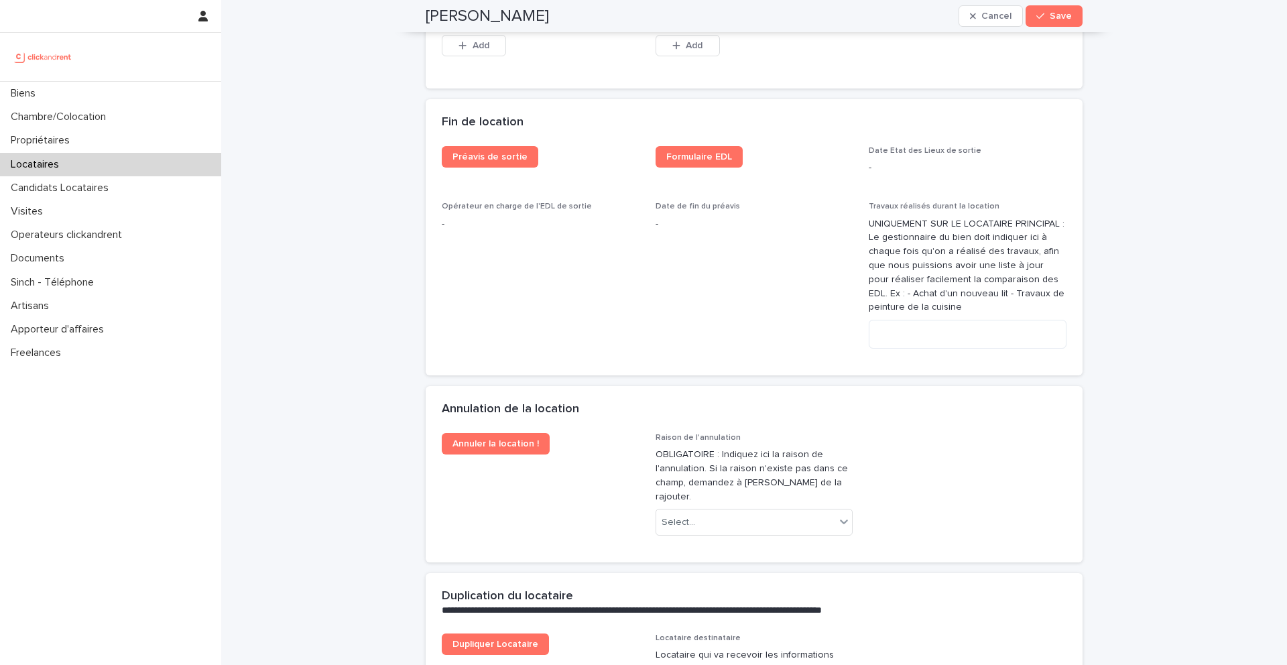
scroll to position [2672, 0]
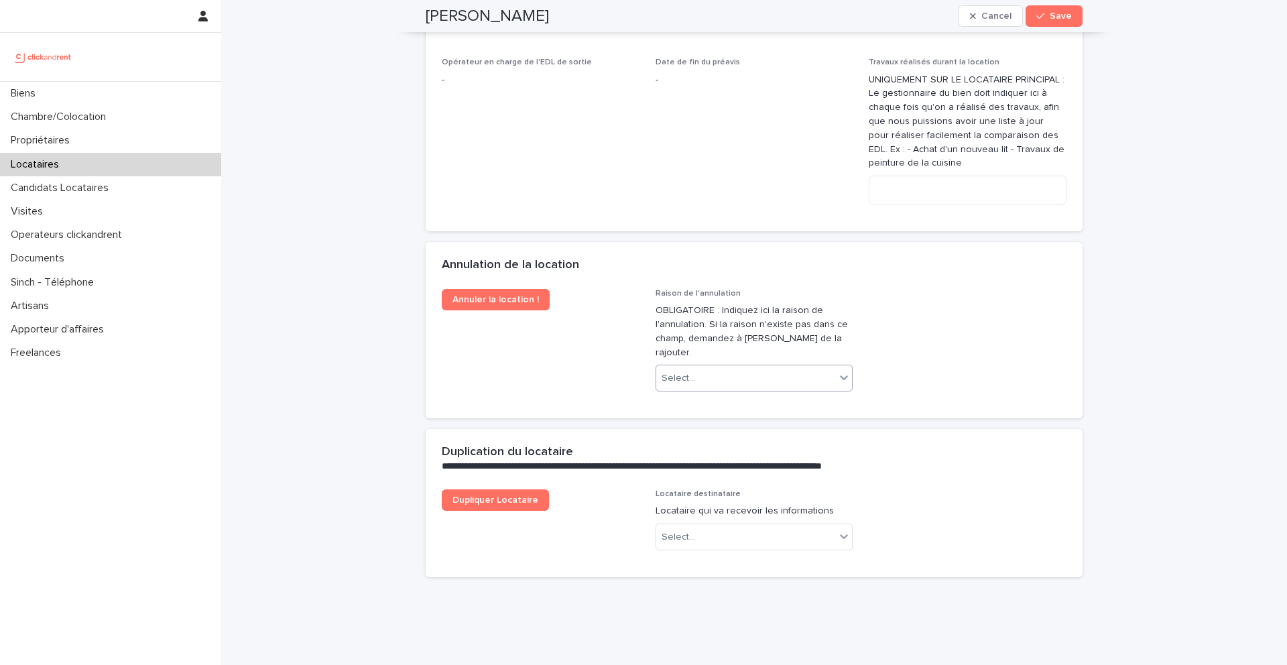
click at [704, 367] on div "Select..." at bounding box center [746, 378] width 180 height 22
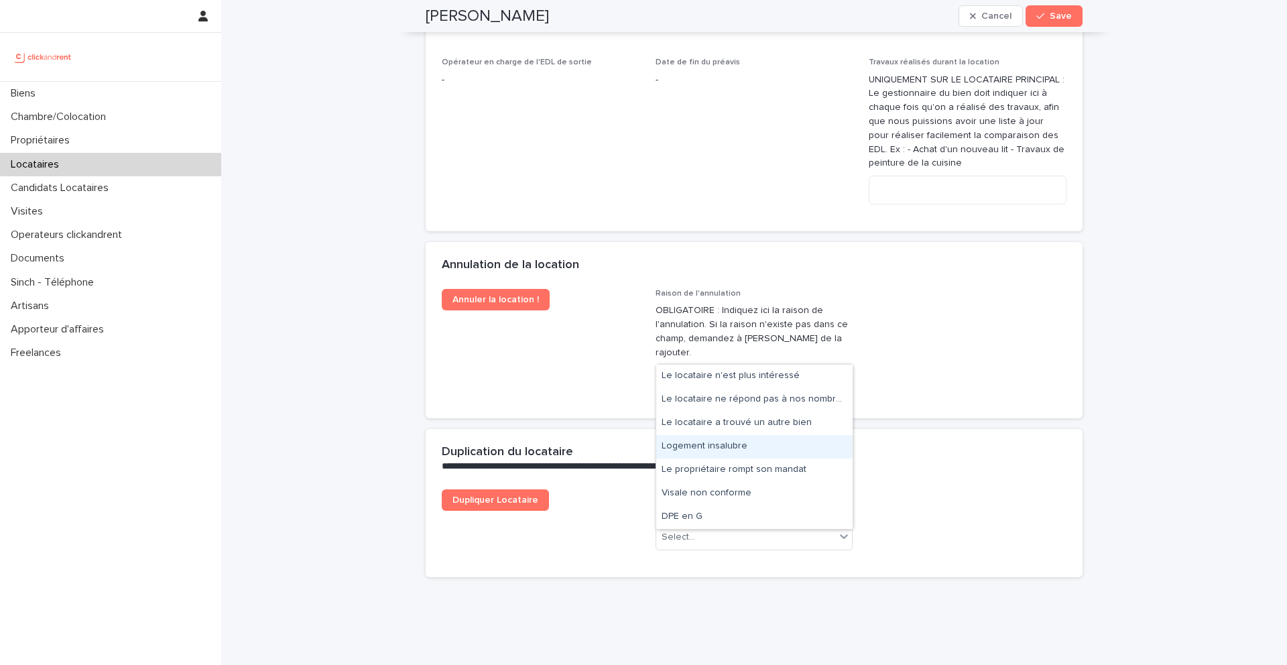
click at [706, 449] on div "Logement insalubre" at bounding box center [754, 446] width 196 height 23
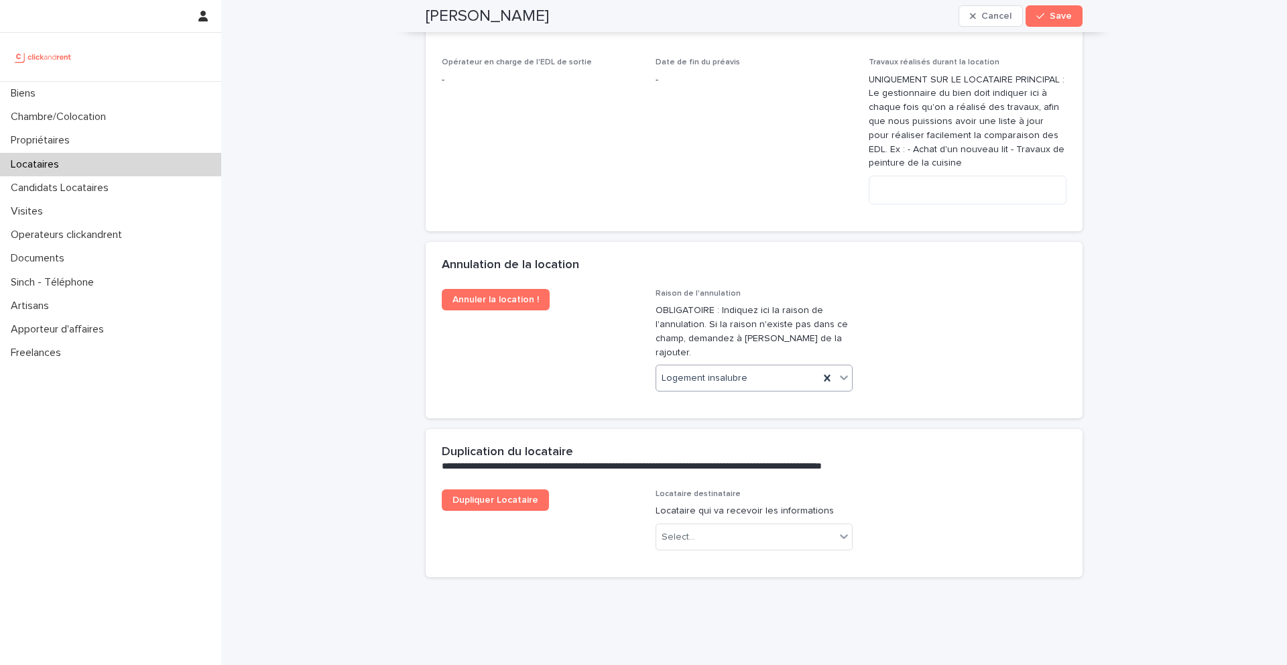
click at [1056, 29] on div "Loïc François Pierre Desbiens Cancel Save" at bounding box center [754, 16] width 657 height 32
click at [1055, 15] on span "Save" at bounding box center [1060, 15] width 22 height 9
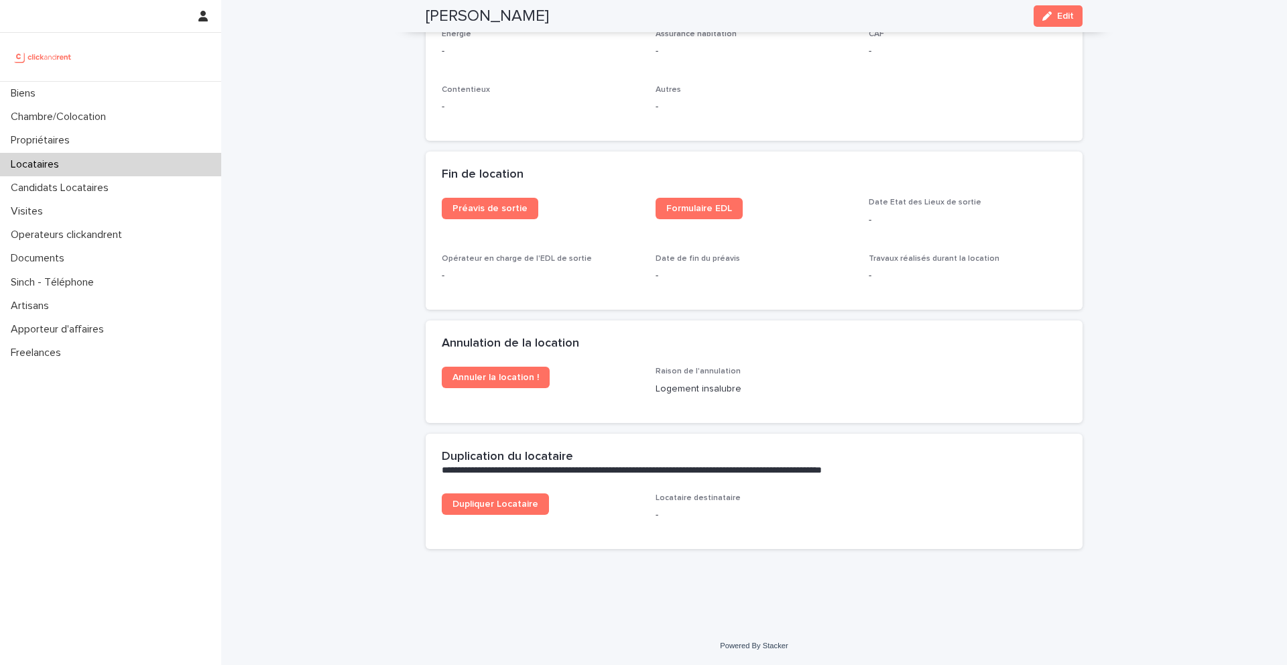
scroll to position [1610, 0]
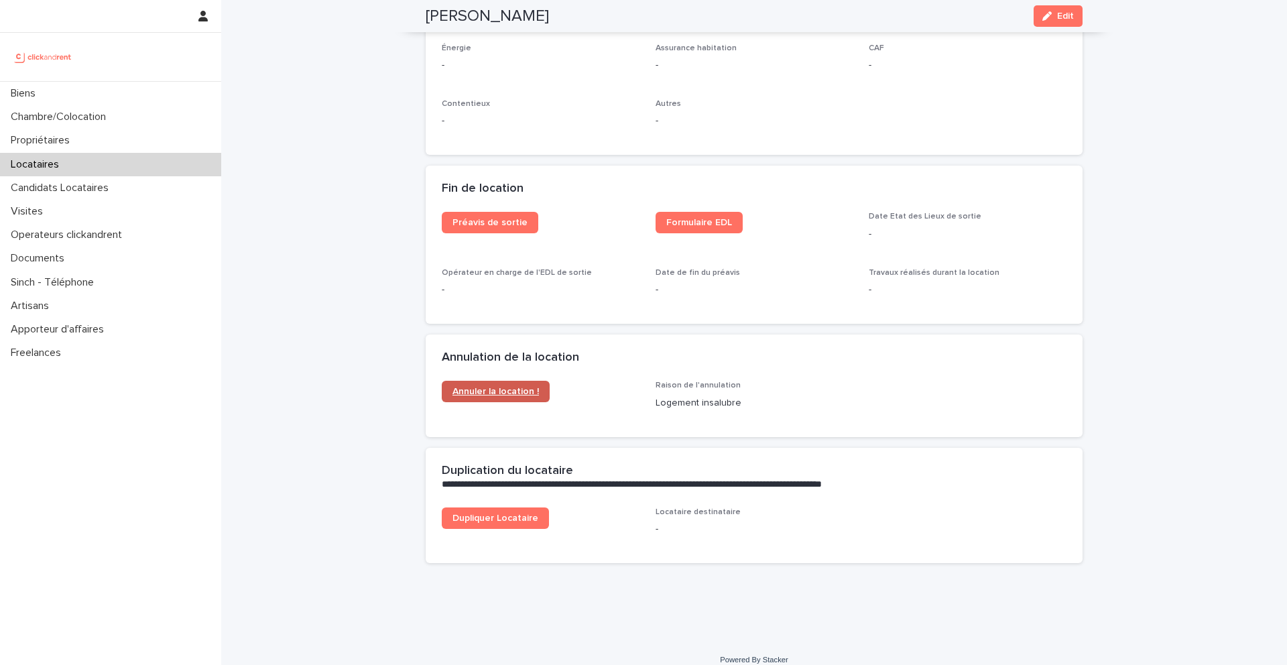
click at [501, 387] on span "Annuler la location !" at bounding box center [495, 391] width 86 height 9
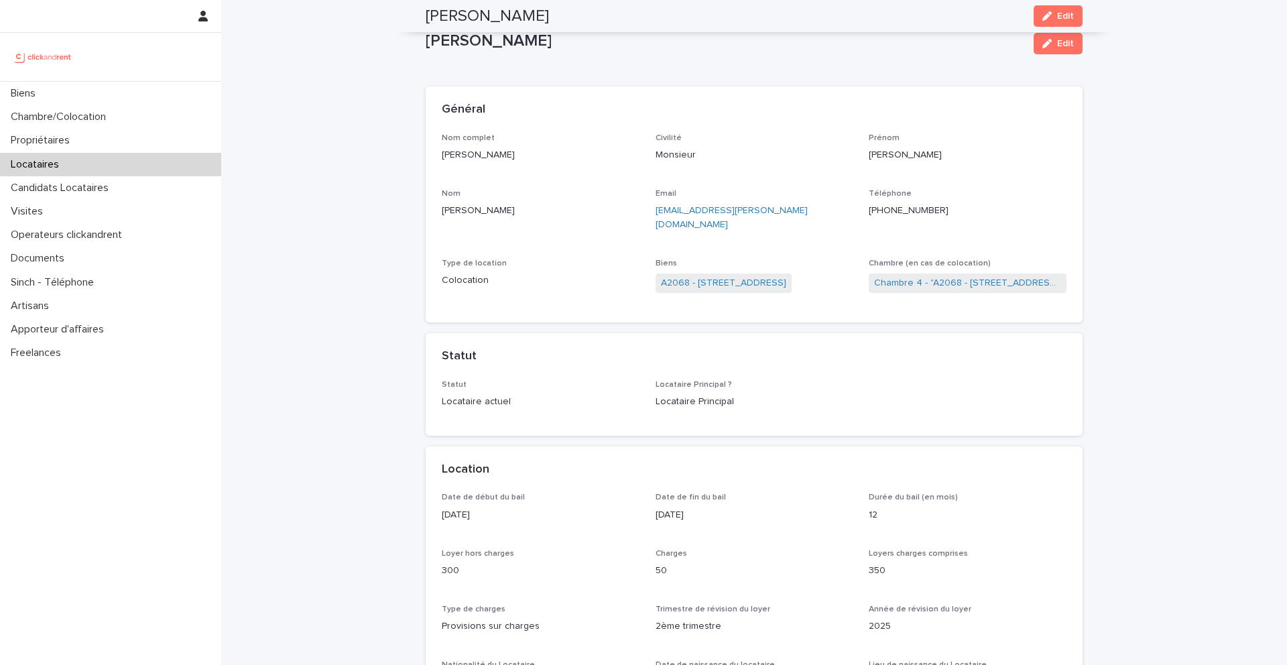
scroll to position [0, 0]
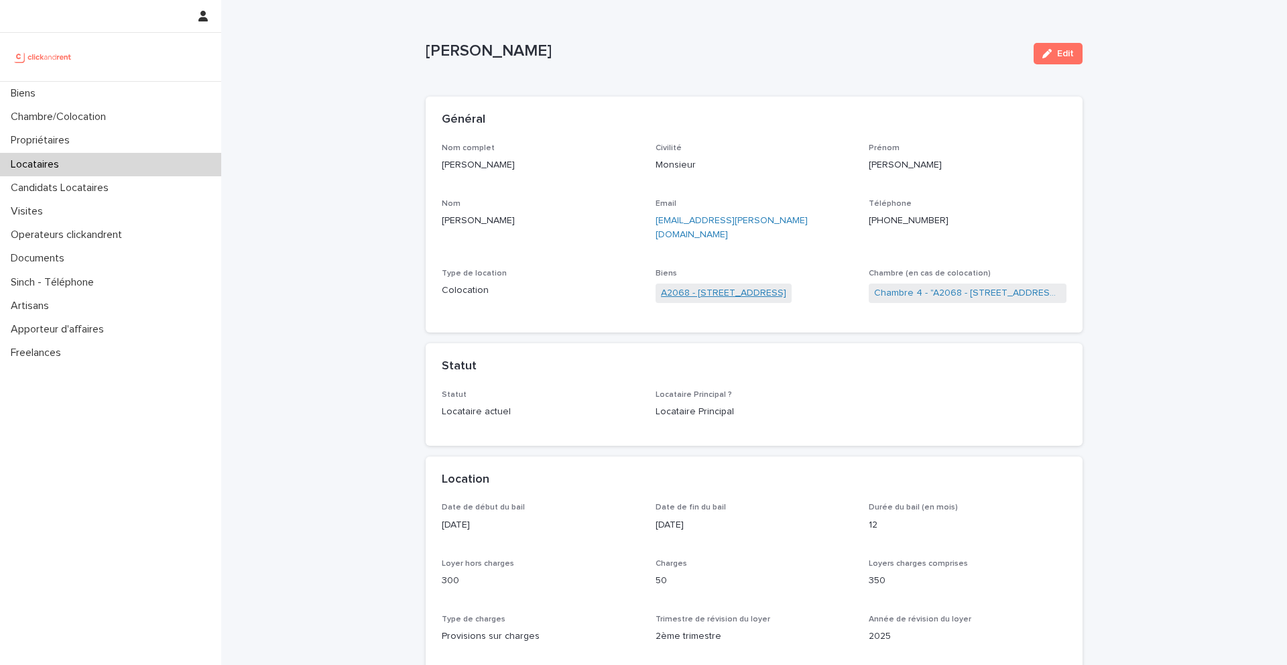
click at [762, 286] on link "A2068 - 60 Rue De Castille, Amiens 80000" at bounding box center [723, 293] width 125 height 14
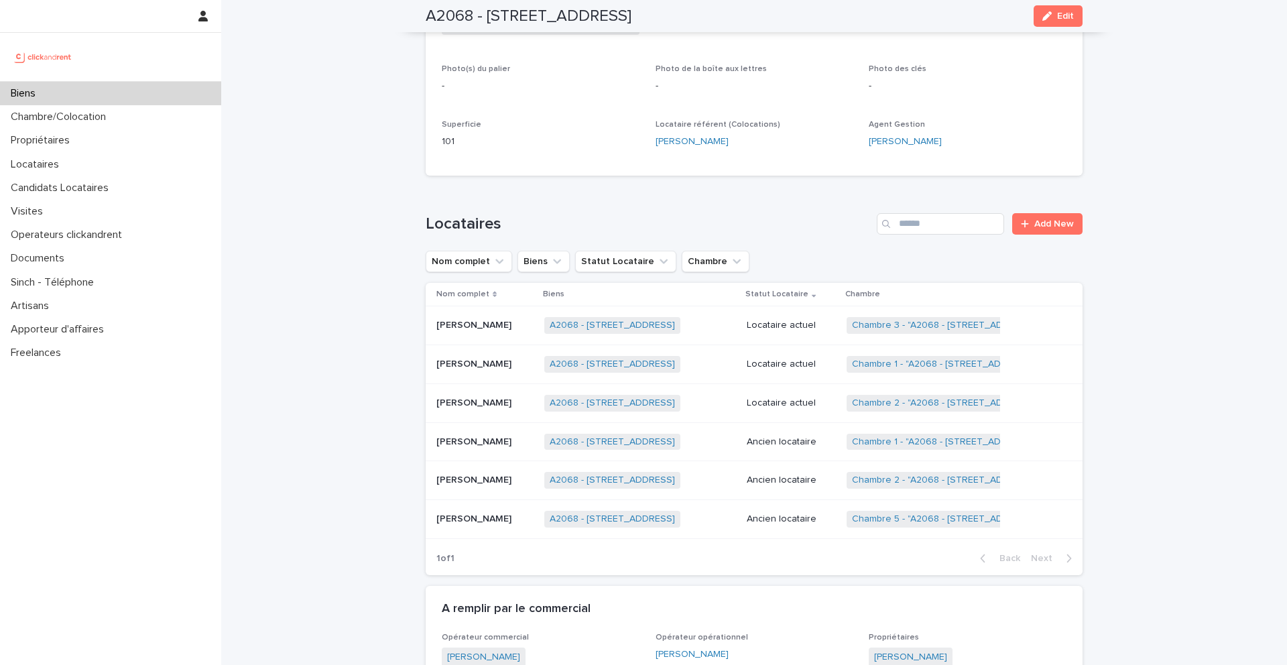
scroll to position [407, 0]
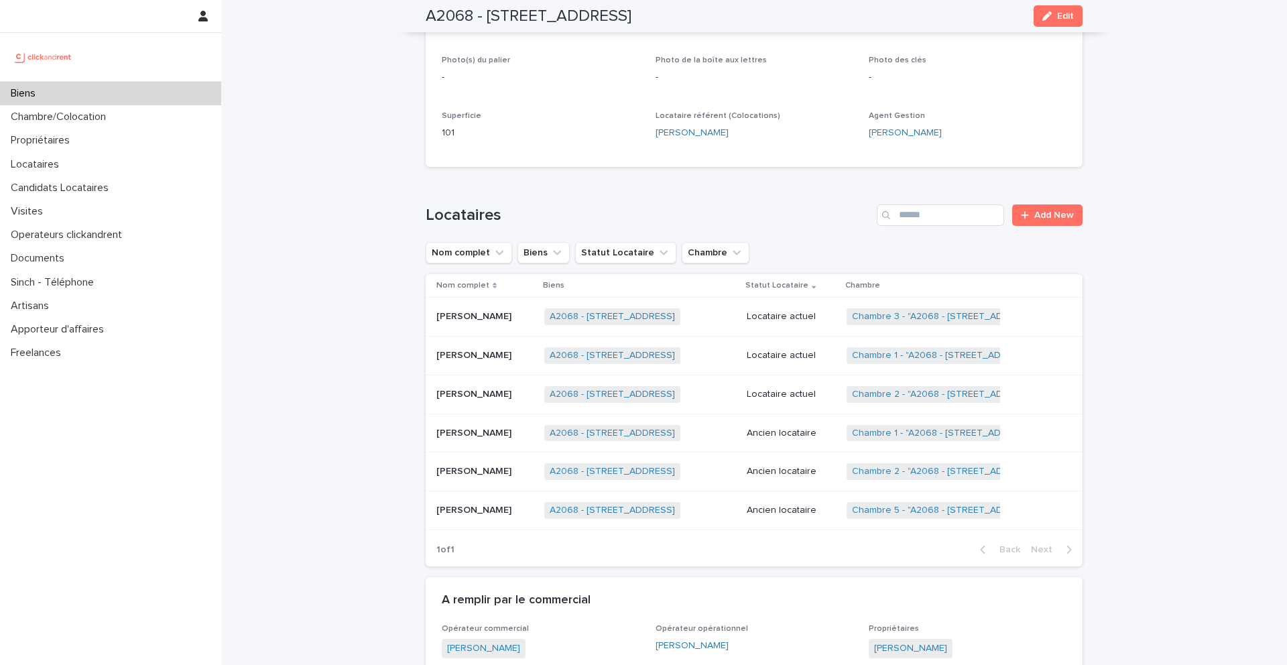
drag, startPoint x: 751, startPoint y: 17, endPoint x: 489, endPoint y: 9, distance: 261.5
click at [489, 9] on div "A2068 - 60 Rue De Castille, Amiens 80000 Edit" at bounding box center [754, 16] width 657 height 32
copy h2 "60 Rue De Castille, Amiens 80000"
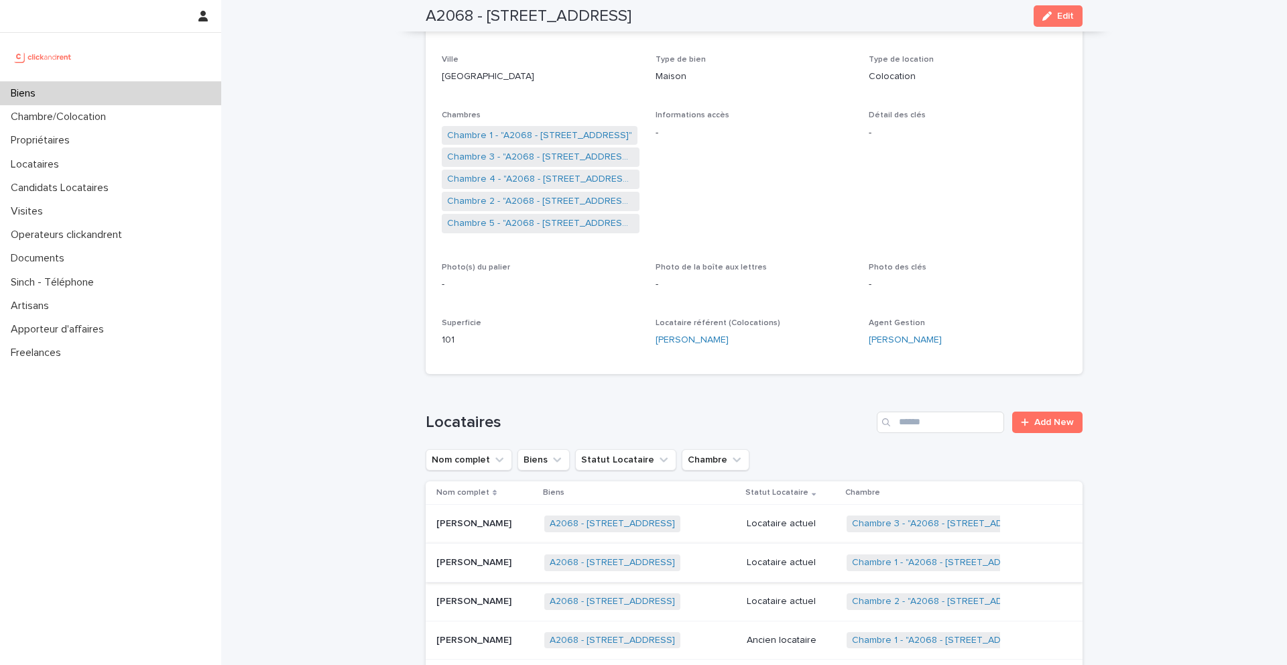
scroll to position [0, 0]
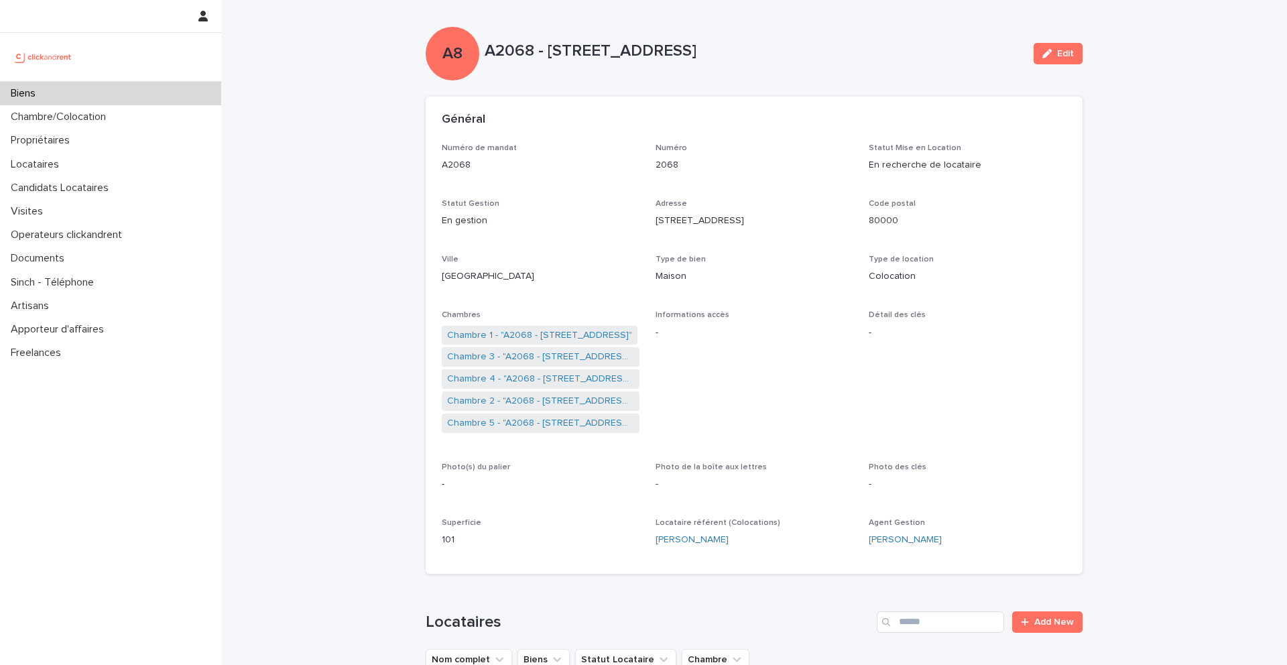
drag, startPoint x: 820, startPoint y: 47, endPoint x: 552, endPoint y: 47, distance: 267.4
click at [552, 47] on p "A2068 - 60 Rue De Castille, Amiens 80000" at bounding box center [754, 51] width 538 height 19
copy p "0 Rue De Castille, Amiens 80000"
copy p "60 Rue De Castille, Amiens 80000"
